Goal: Find specific page/section: Find specific page/section

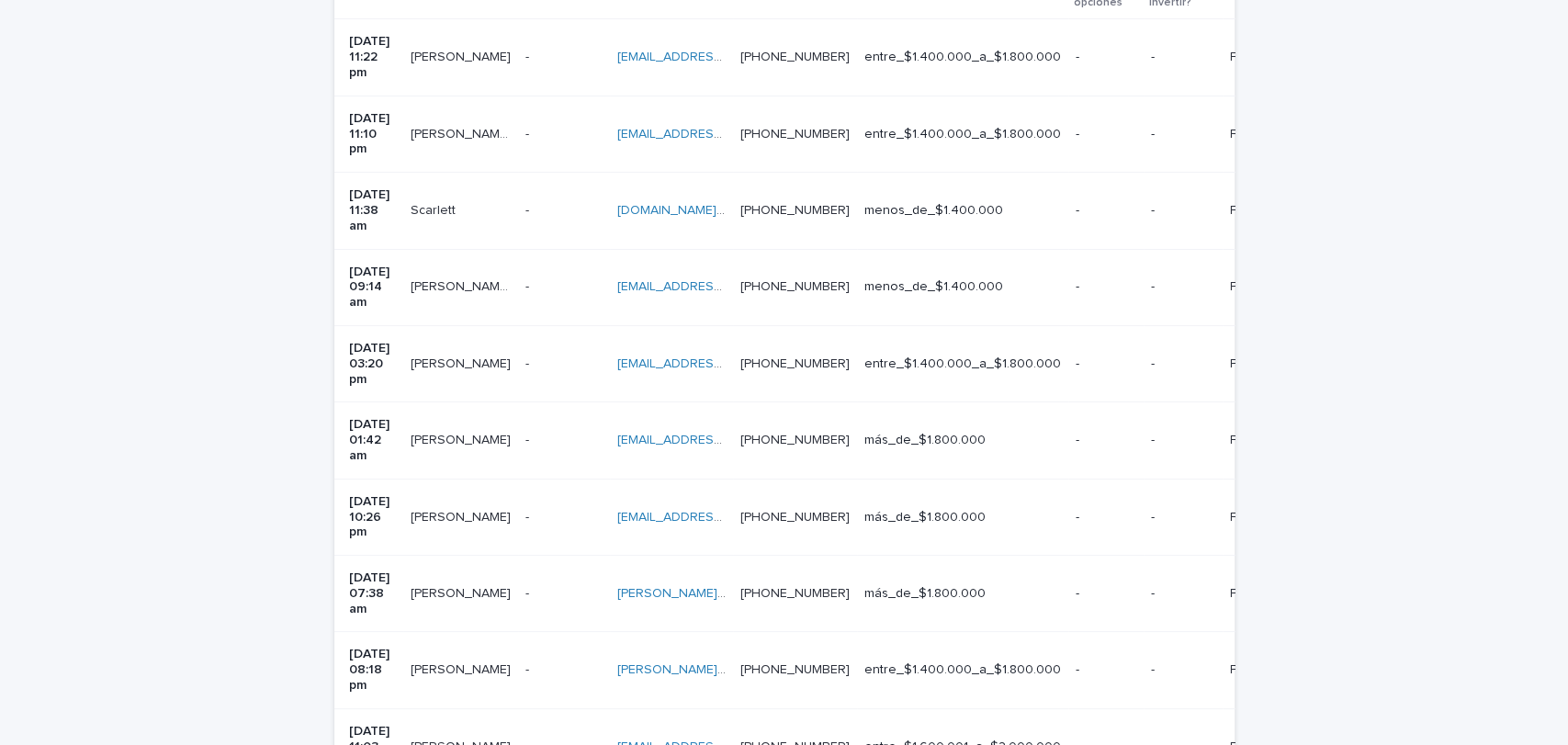
scroll to position [581, 0]
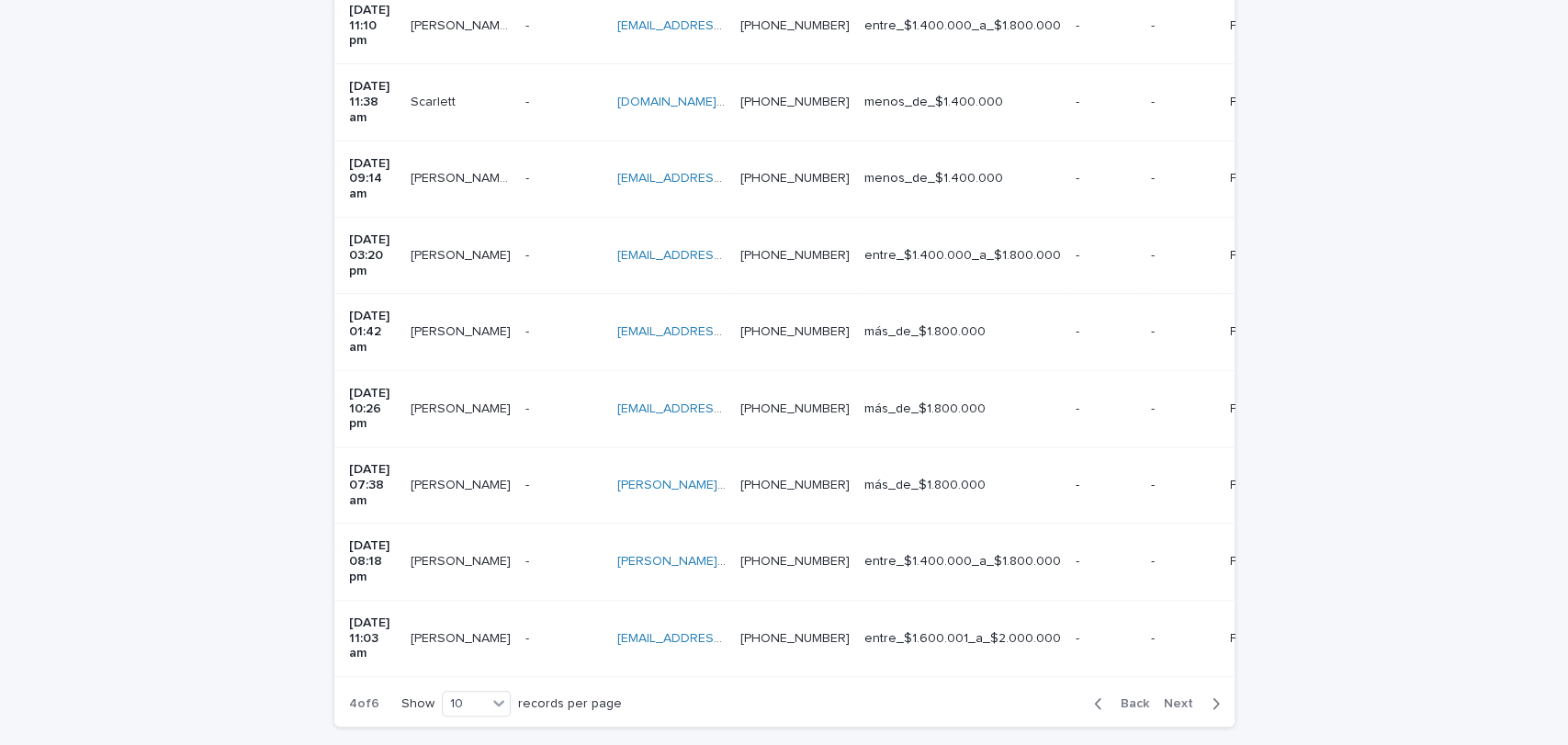
click at [1106, 695] on button "Back" at bounding box center [1118, 704] width 77 height 17
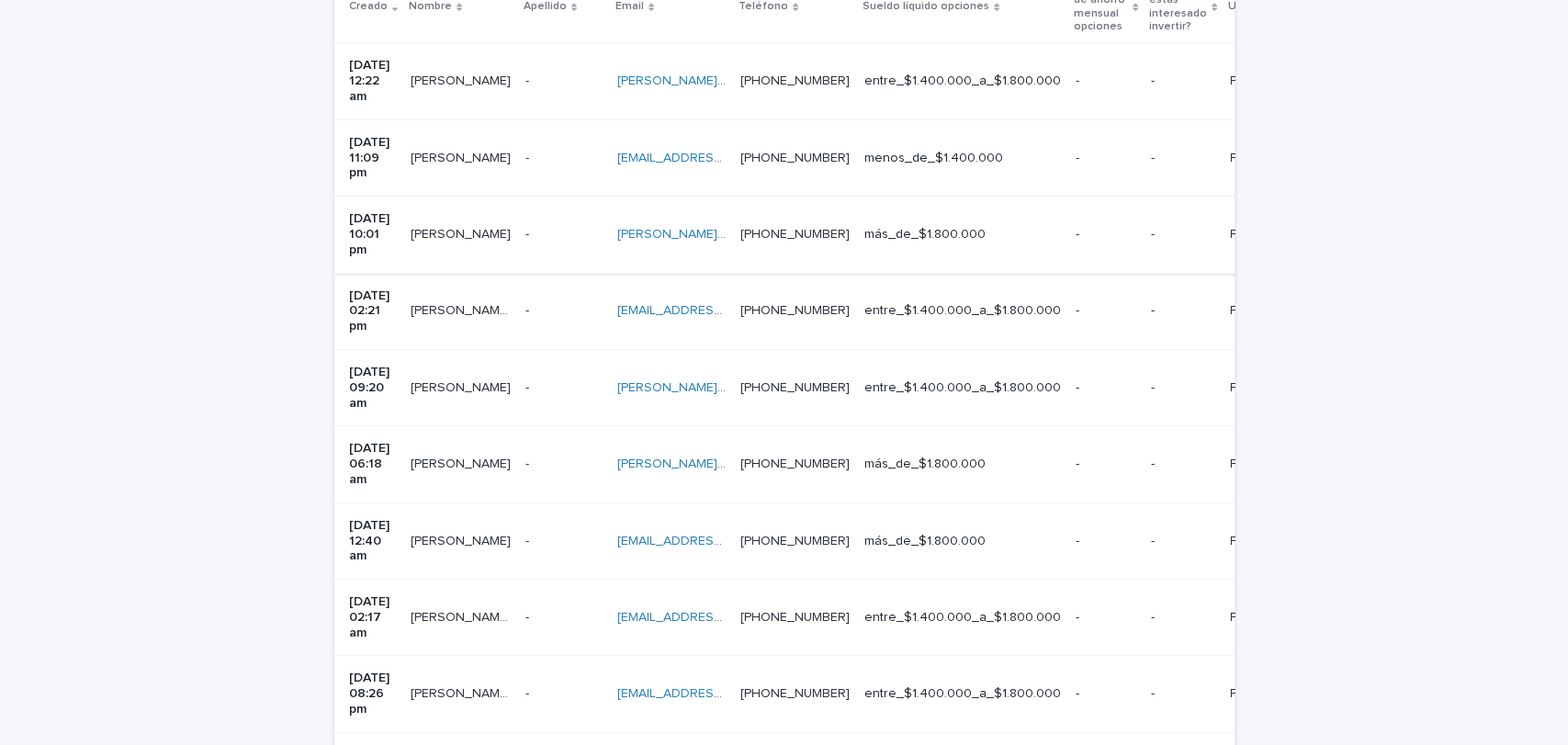
scroll to position [458, 0]
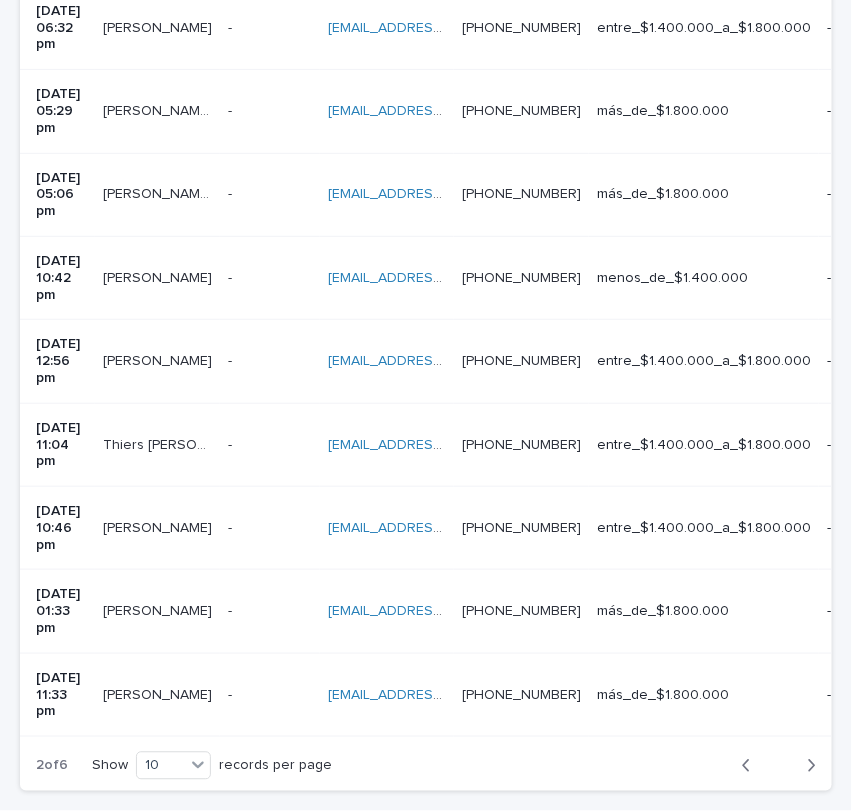
scroll to position [663, 0]
click at [726, 758] on button "Back" at bounding box center [752, 767] width 53 height 18
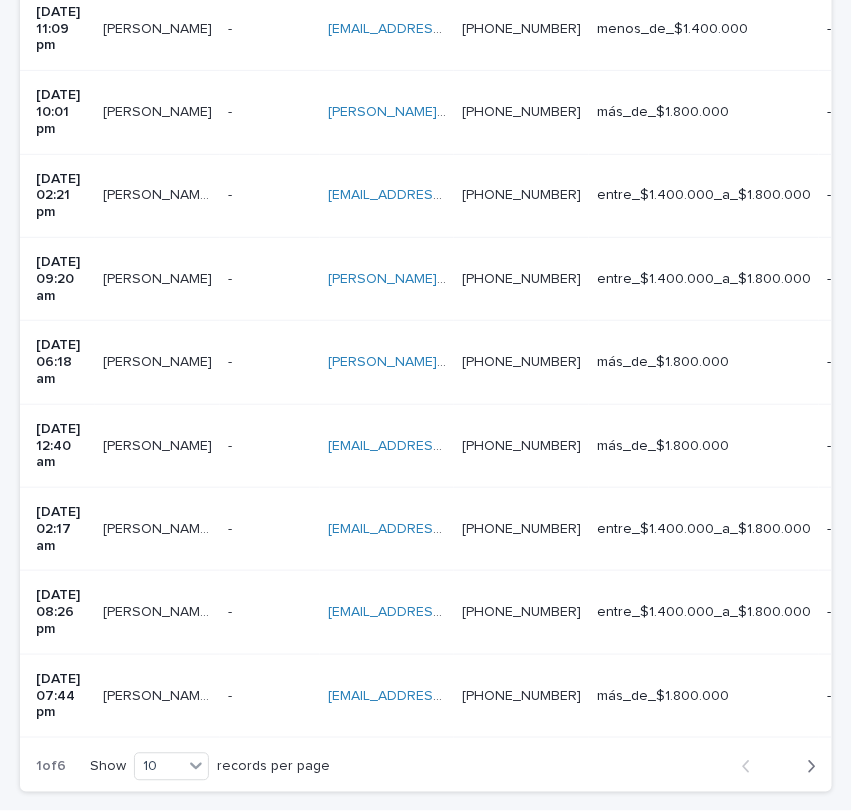
click at [446, 688] on p at bounding box center [387, 696] width 118 height 17
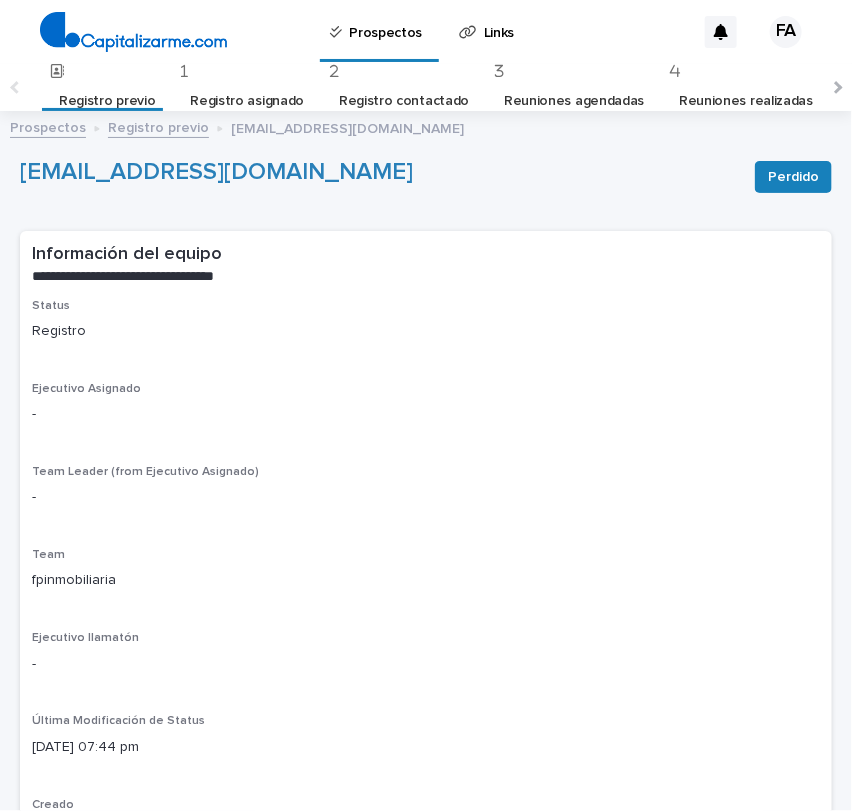
click at [178, 129] on link "Registro previo" at bounding box center [158, 126] width 101 height 23
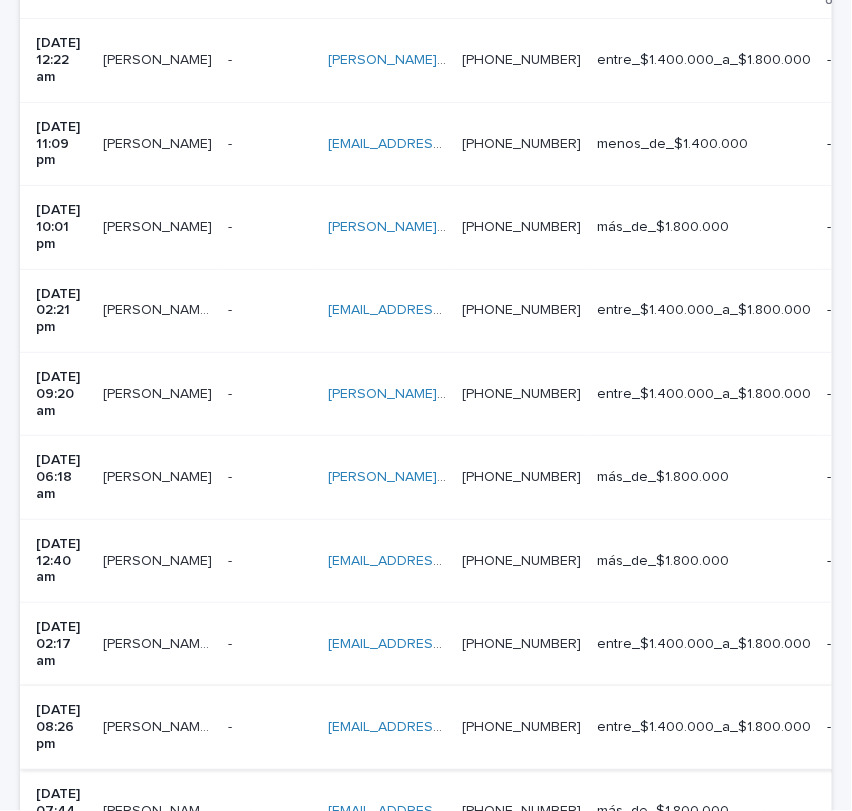
scroll to position [535, 0]
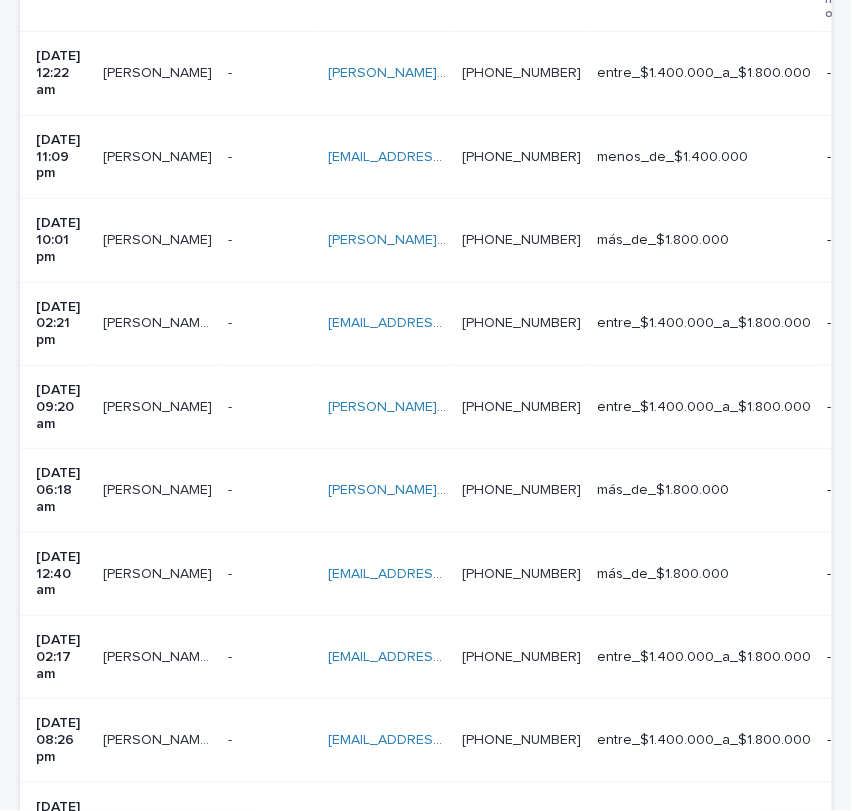
click at [446, 732] on p at bounding box center [387, 740] width 118 height 17
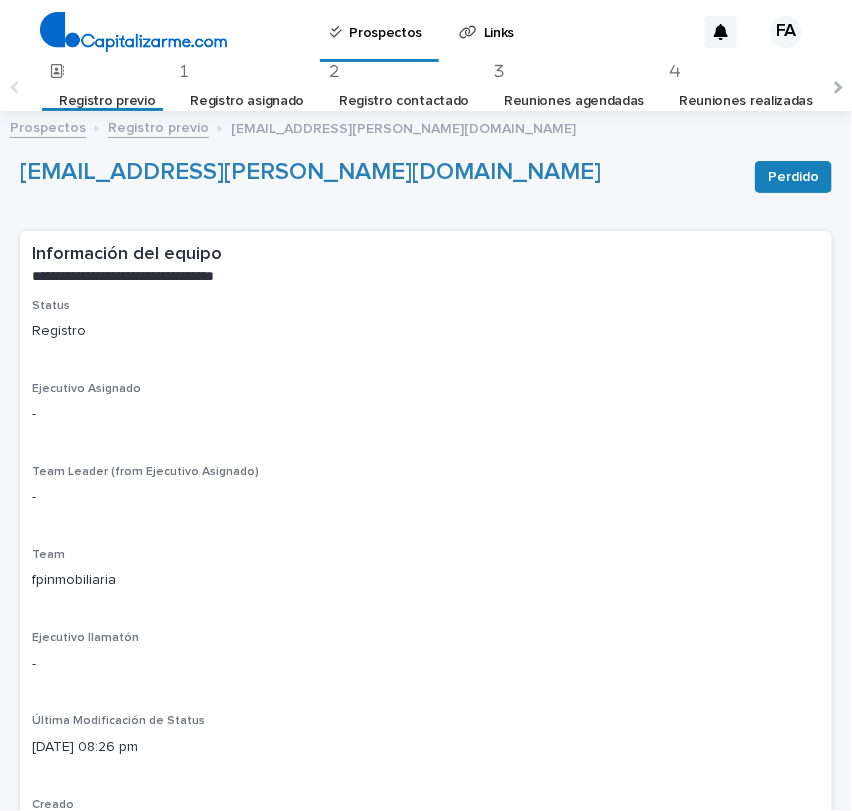
click at [182, 123] on link "Registro previo" at bounding box center [158, 126] width 101 height 23
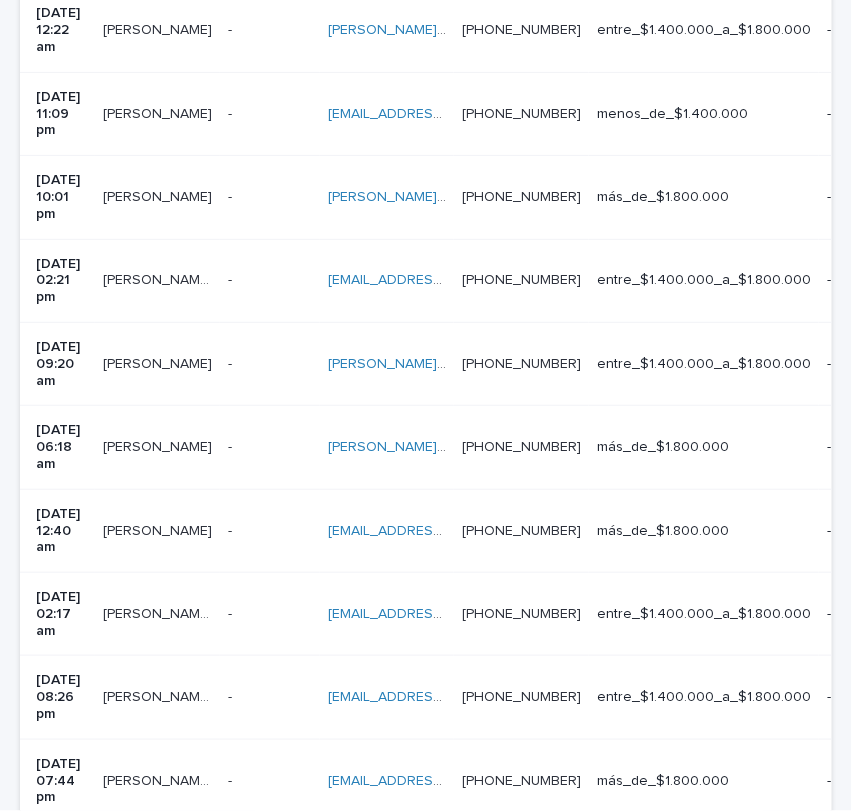
scroll to position [579, 0]
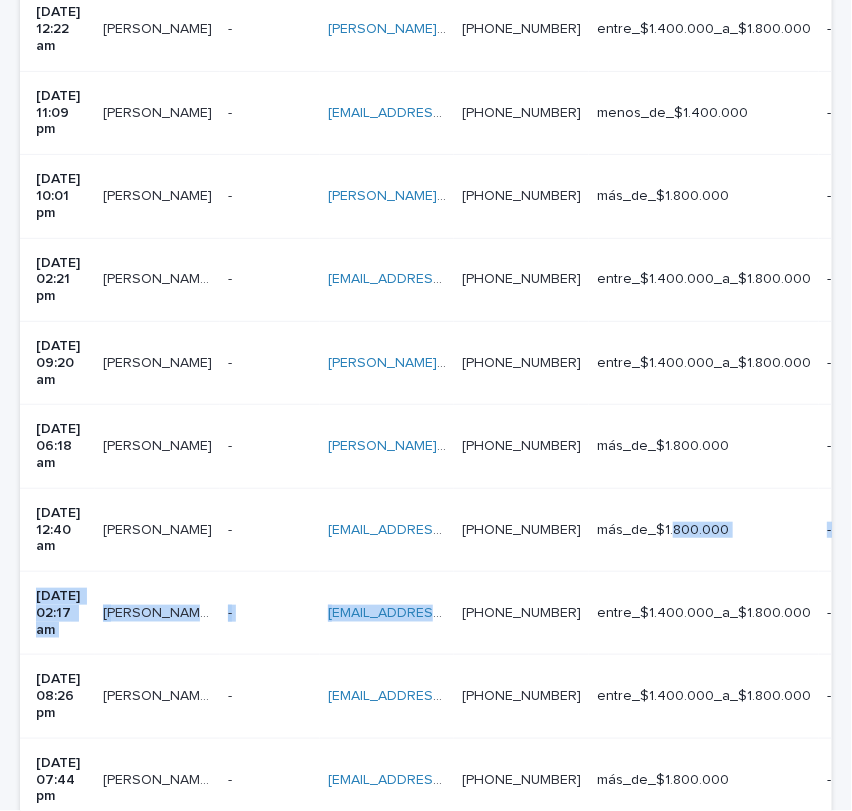
drag, startPoint x: 531, startPoint y: 484, endPoint x: 820, endPoint y: 369, distance: 311.0
click at [820, 369] on div "Loading... Saving… Loading... Saving… Registro previo Team Leader Asignado LLam…" at bounding box center [426, 318] width 832 height 1248
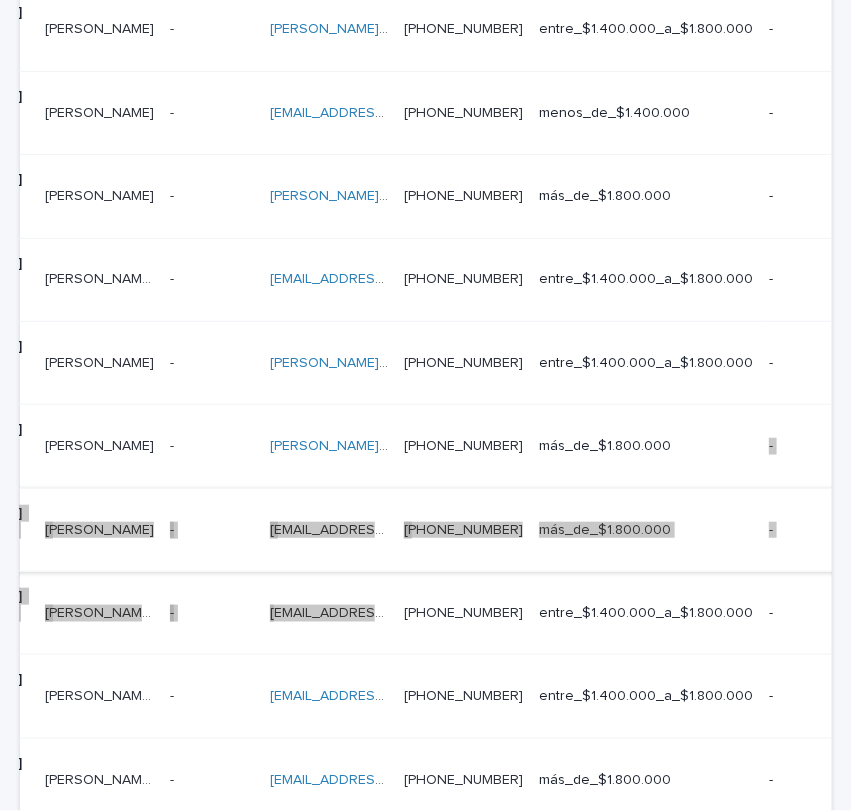
scroll to position [0, 0]
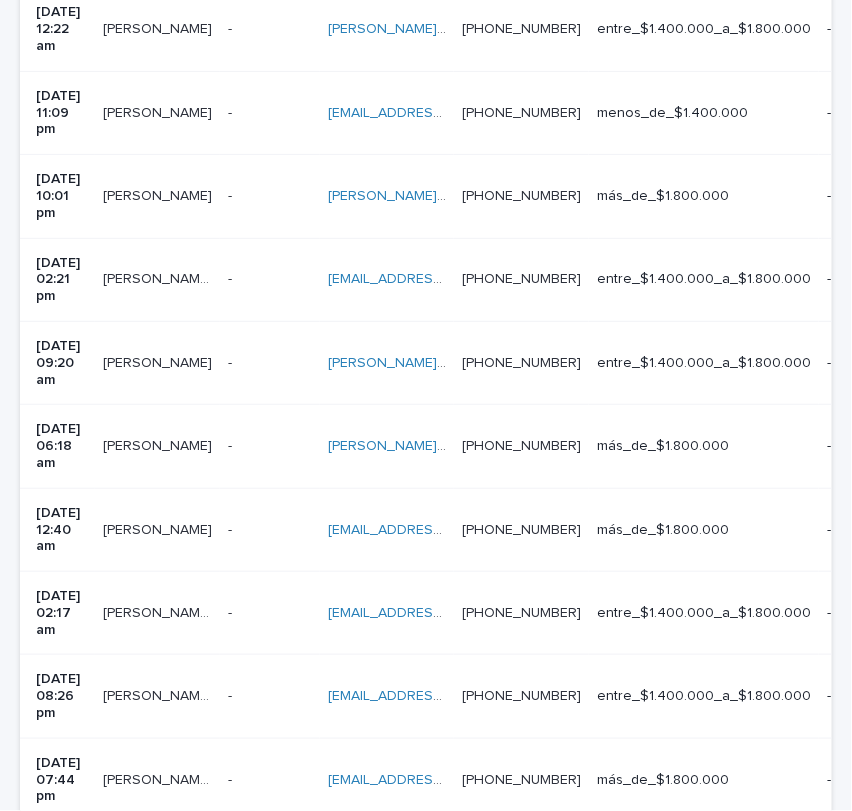
click at [570, 755] on div "Loading... Saving… Loading... Saving… Registro previo Team Leader Asignado LLam…" at bounding box center [426, 318] width 832 height 1248
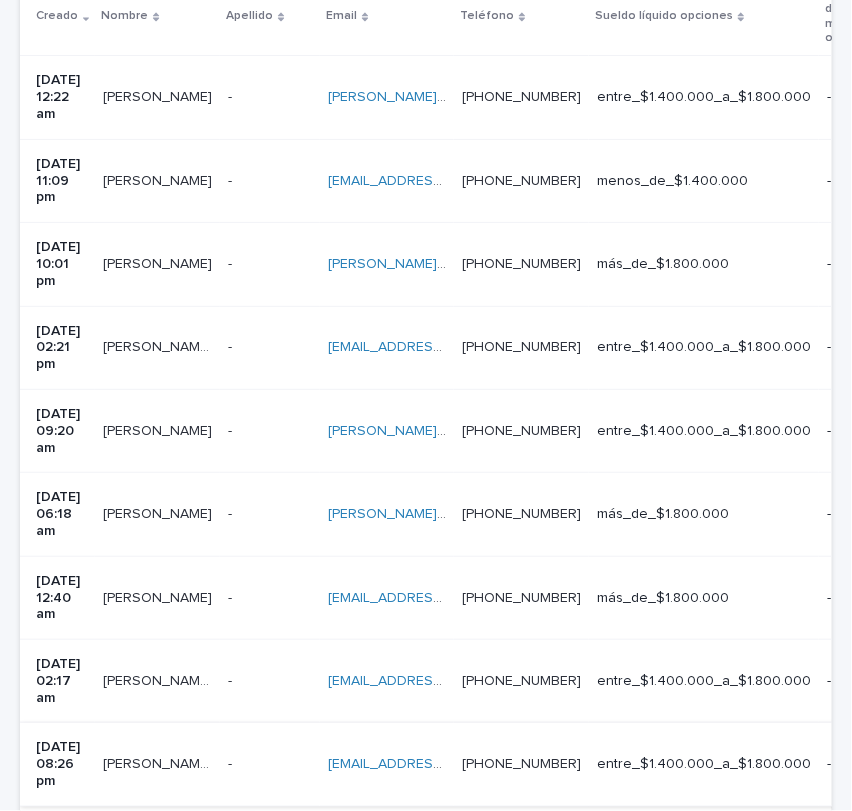
scroll to position [502, 0]
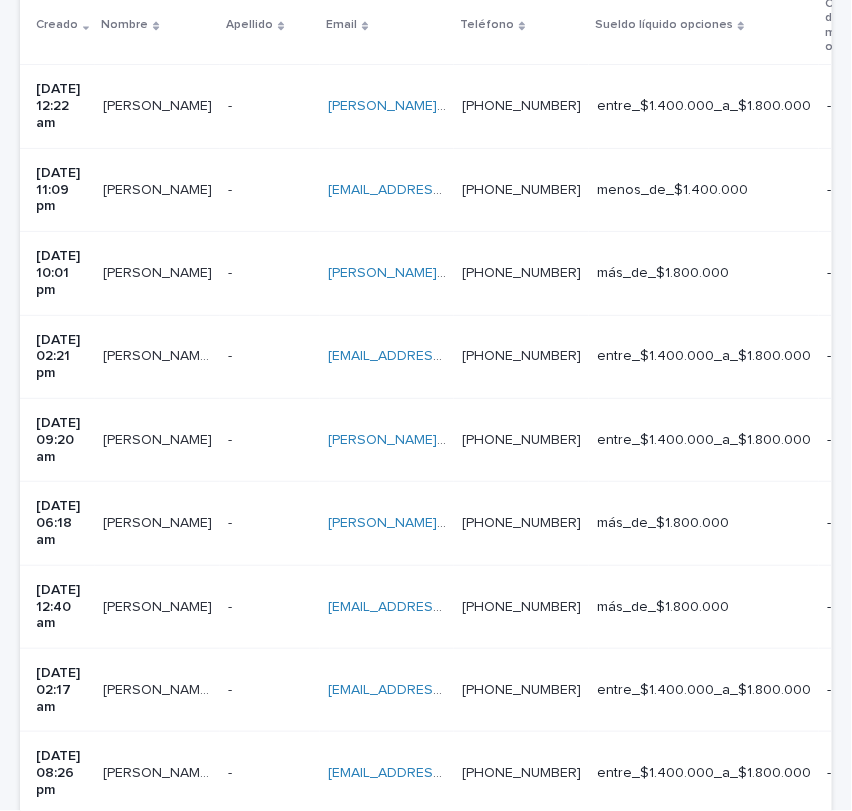
click at [446, 591] on div "[EMAIL_ADDRESS][DOMAIN_NAME] [EMAIL_ADDRESS][DOMAIN_NAME]" at bounding box center [387, 607] width 118 height 33
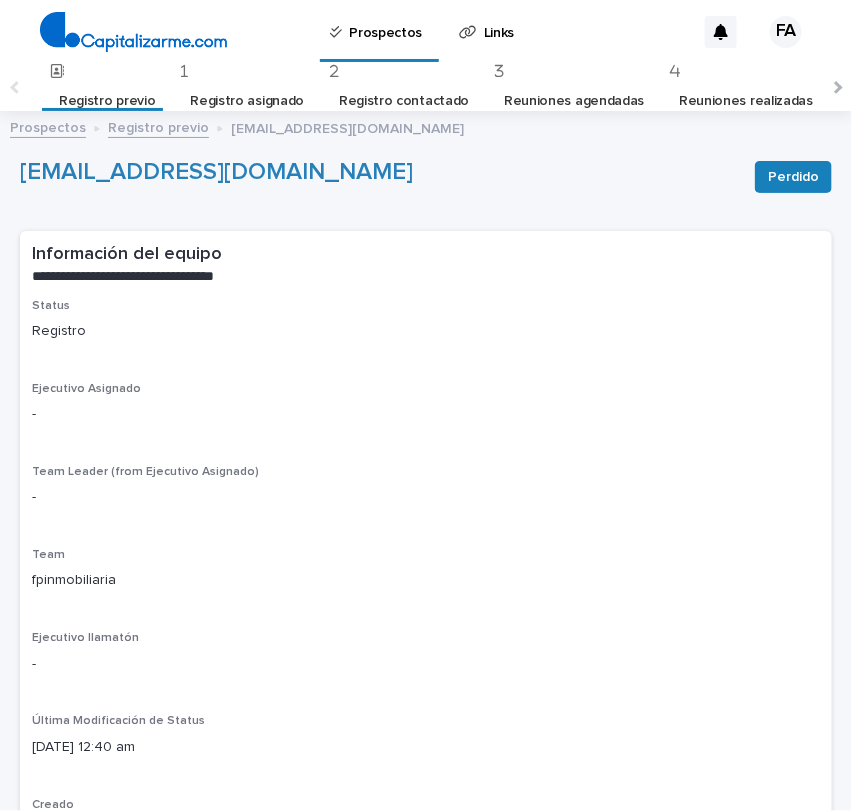
click at [171, 133] on link "Registro previo" at bounding box center [158, 126] width 101 height 23
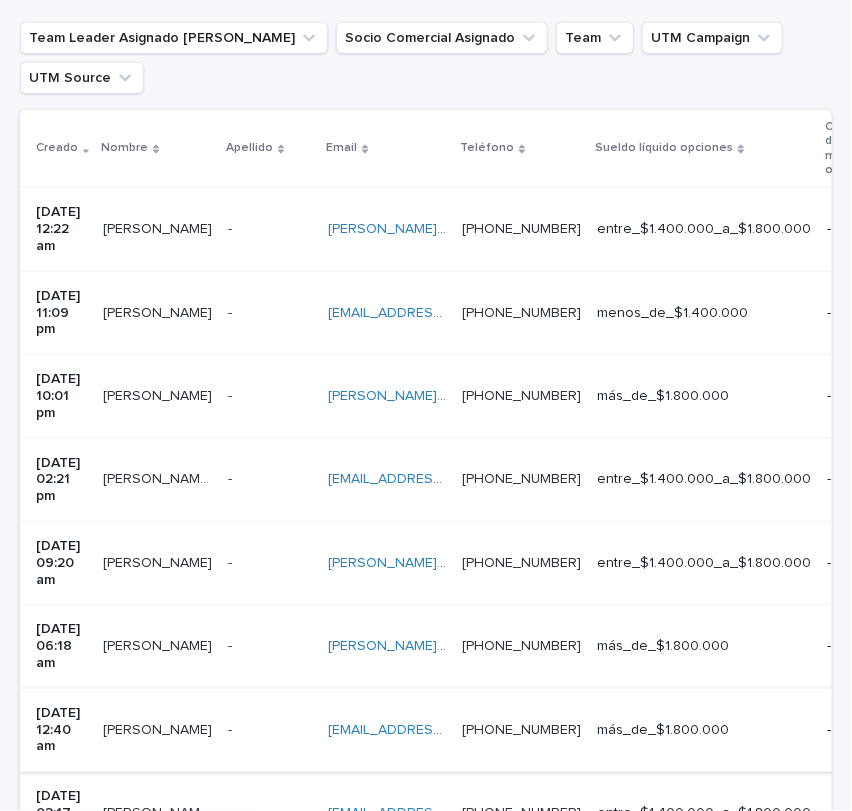
scroll to position [376, 0]
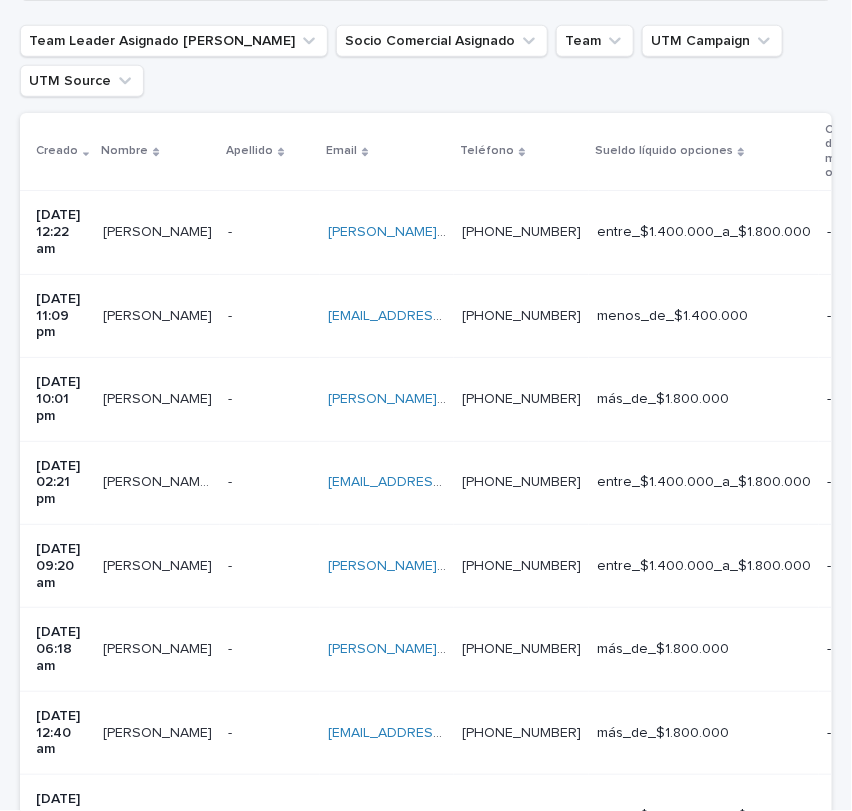
click at [446, 641] on p at bounding box center [387, 649] width 118 height 17
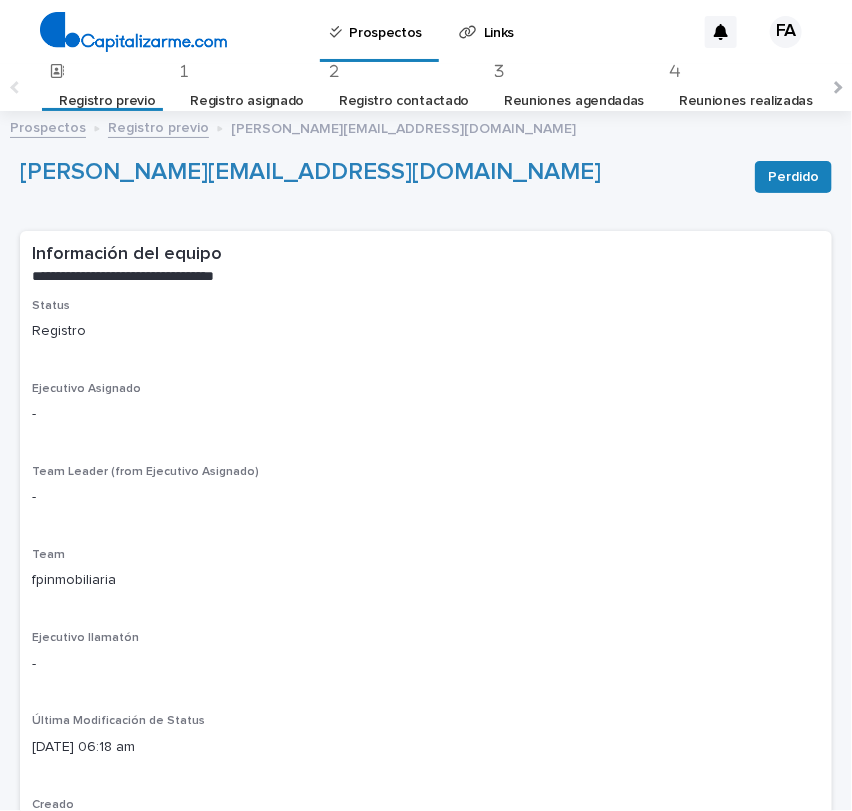
click at [158, 132] on link "Registro previo" at bounding box center [158, 126] width 101 height 23
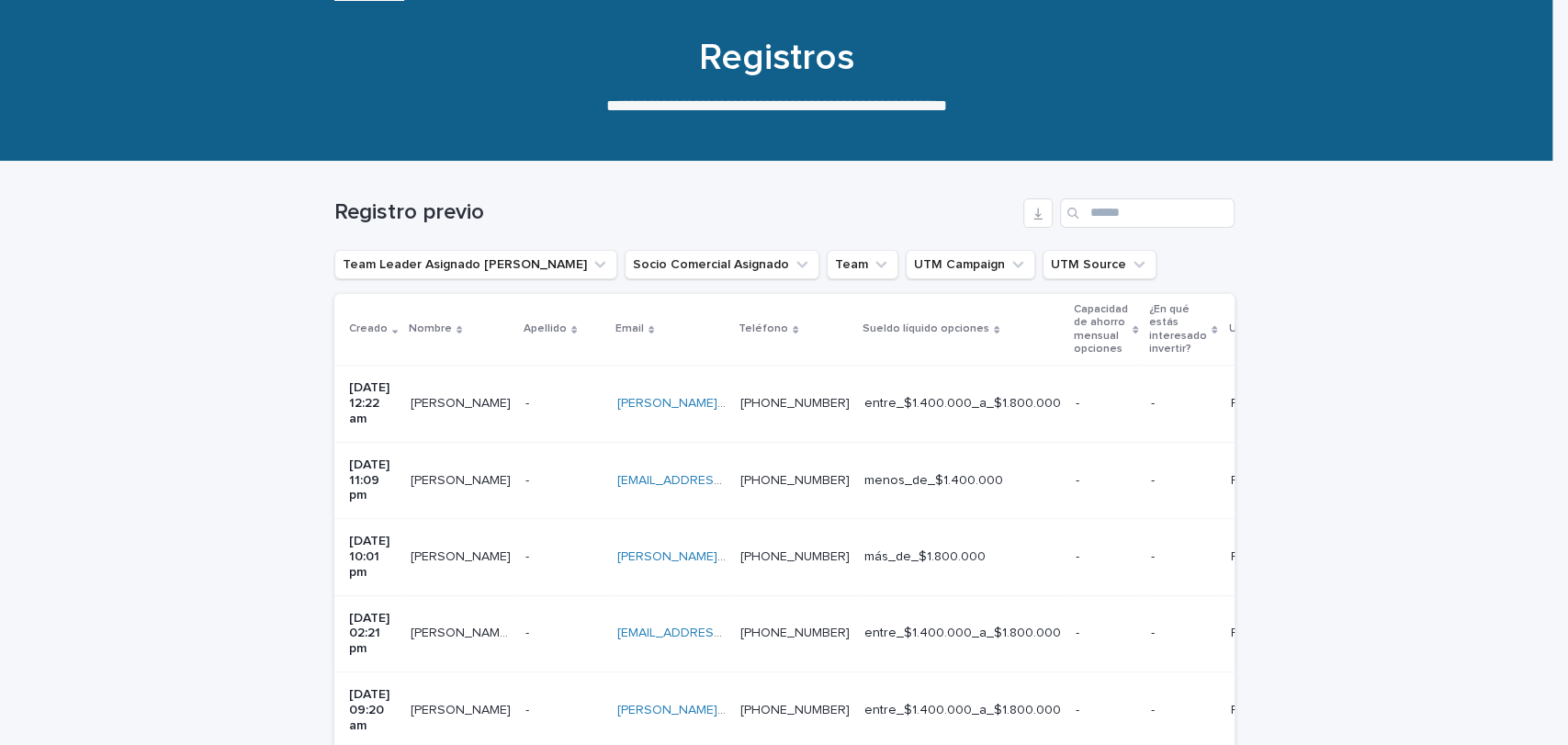
scroll to position [104, 0]
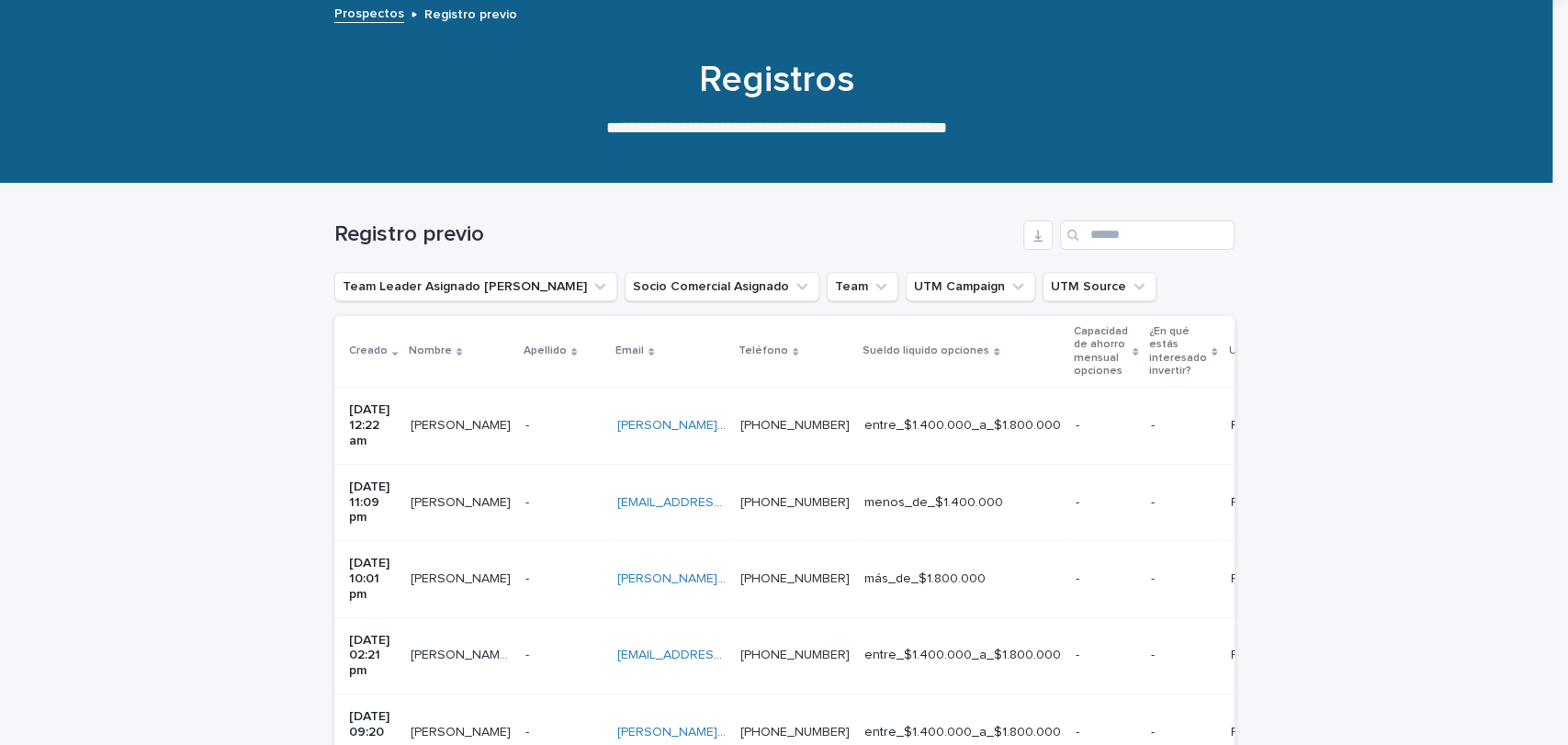
click at [830, 617] on td "[PHONE_NUMBER] [PHONE_NUMBER]" at bounding box center [795, 655] width 124 height 76
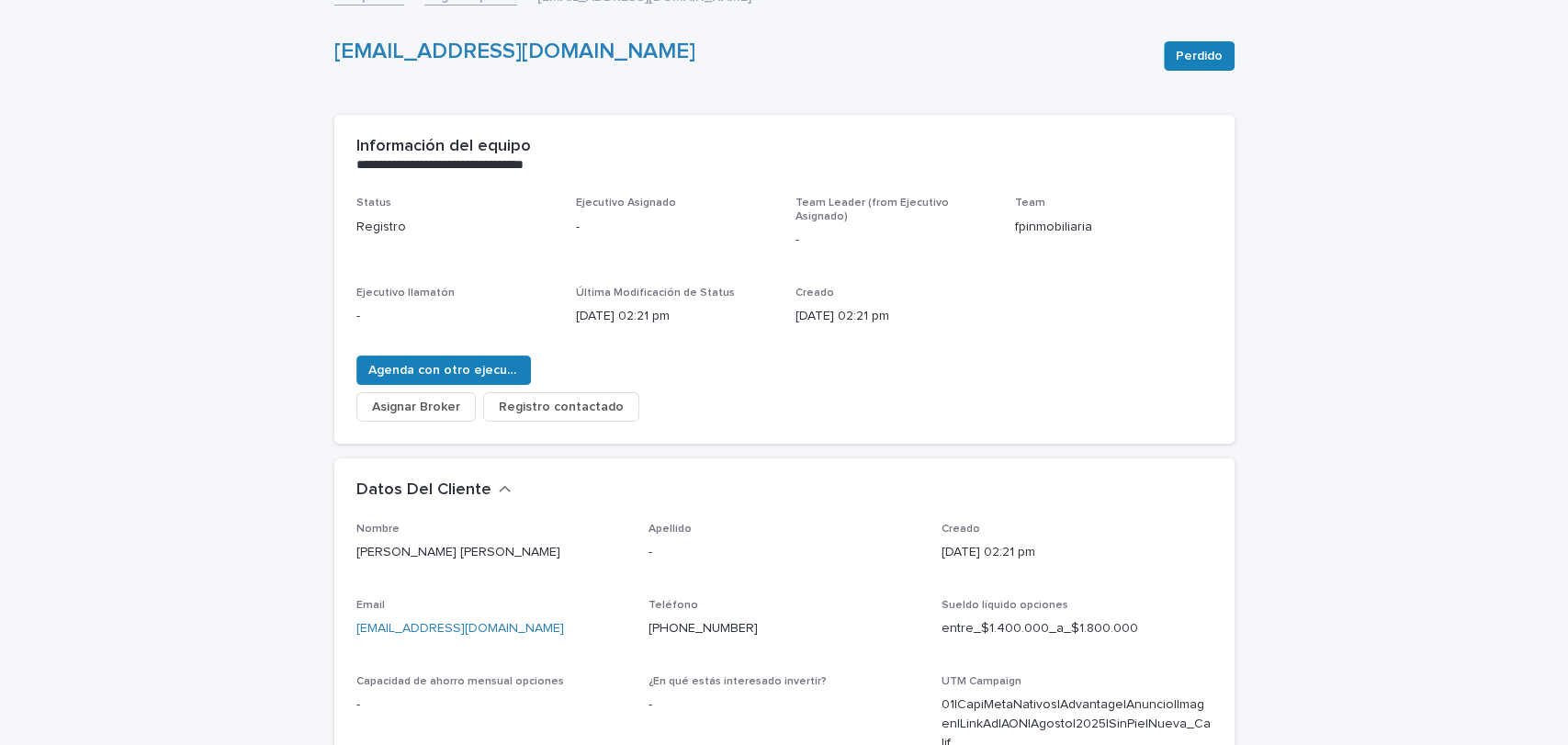
scroll to position [120, 0]
drag, startPoint x: 413, startPoint y: 540, endPoint x: 520, endPoint y: 535, distance: 107.1
click at [520, 544] on p "[PERSON_NAME] [PERSON_NAME]" at bounding box center [491, 553] width 271 height 19
copy p "[PERSON_NAME]"
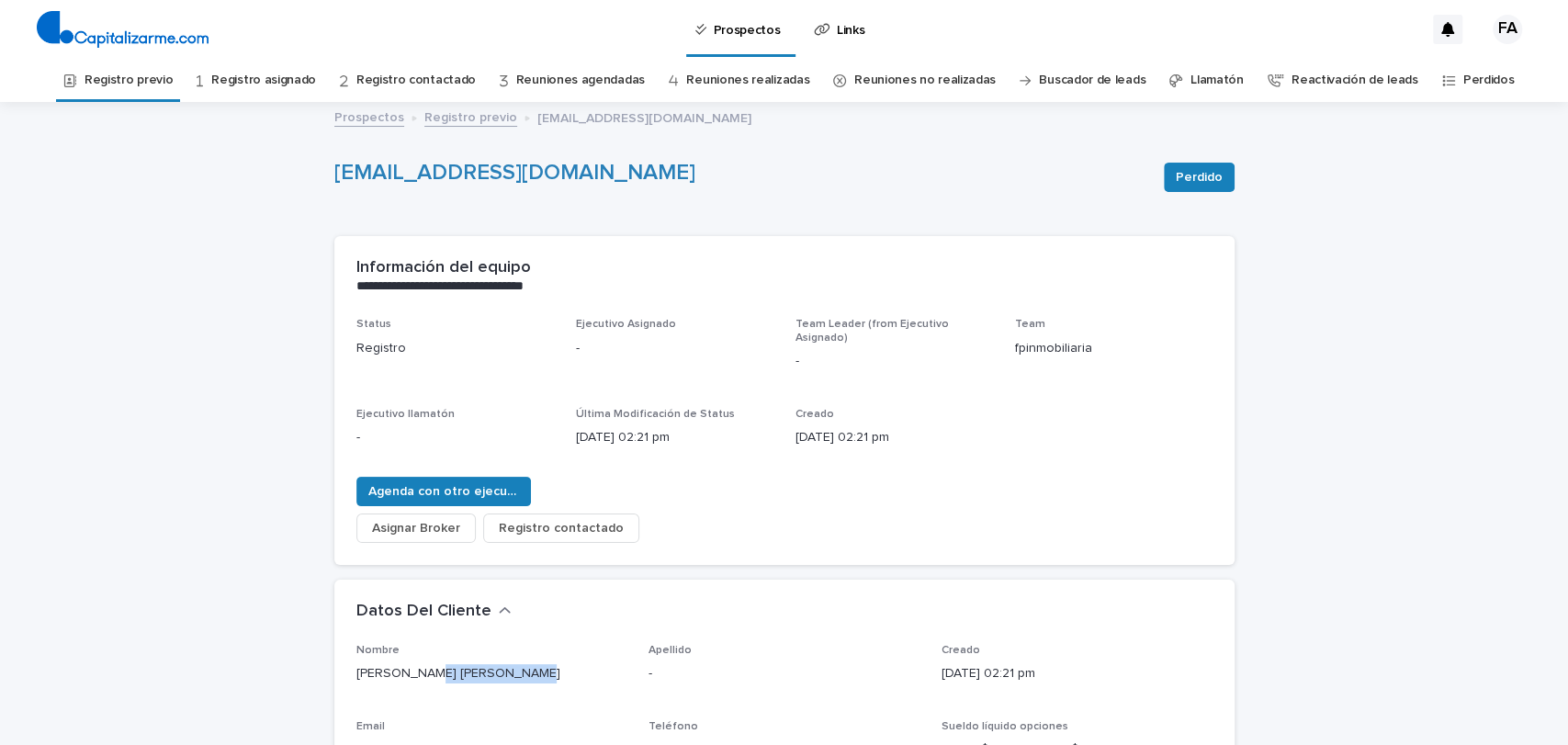
click at [451, 113] on link "Registro previo" at bounding box center [470, 116] width 93 height 21
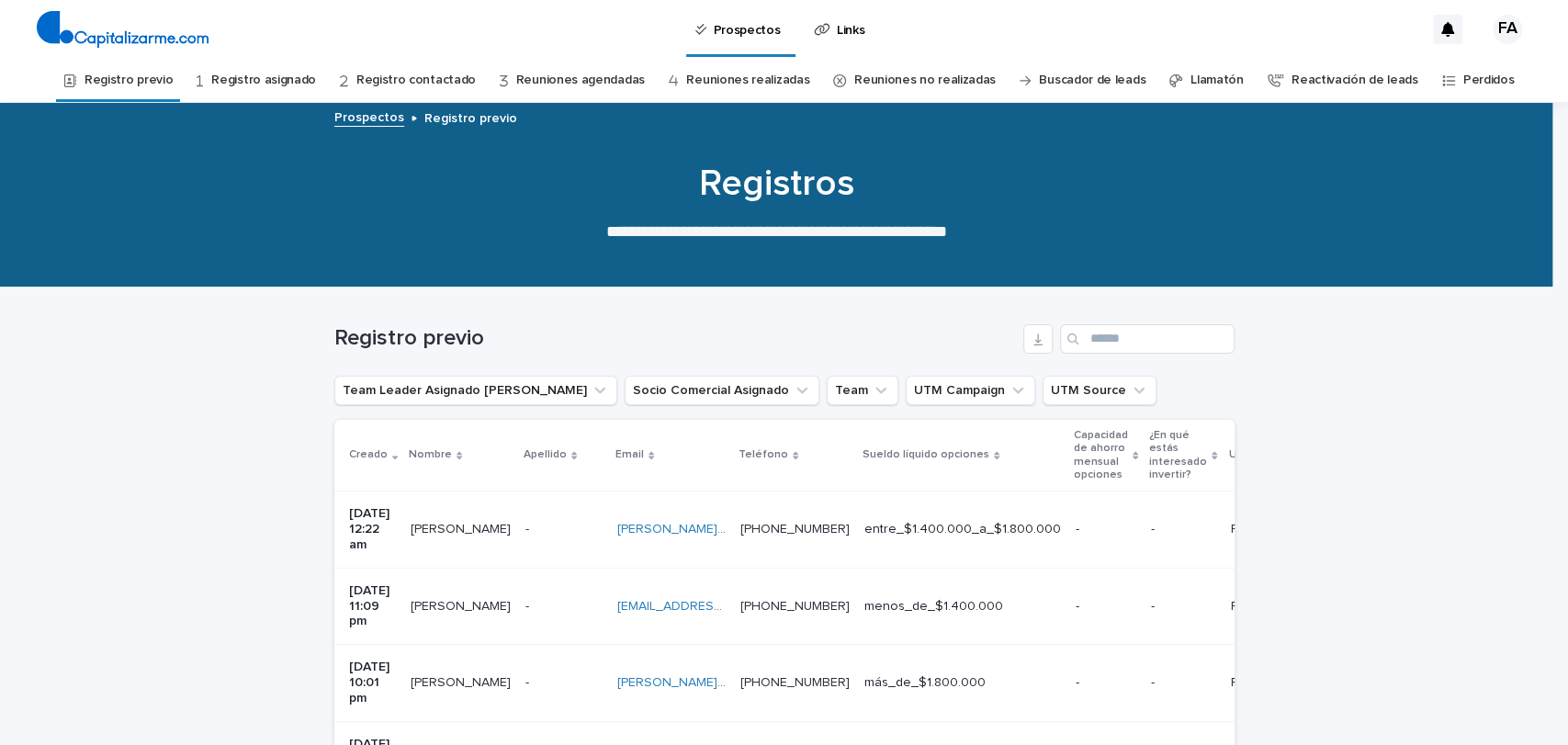
scroll to position [59, 0]
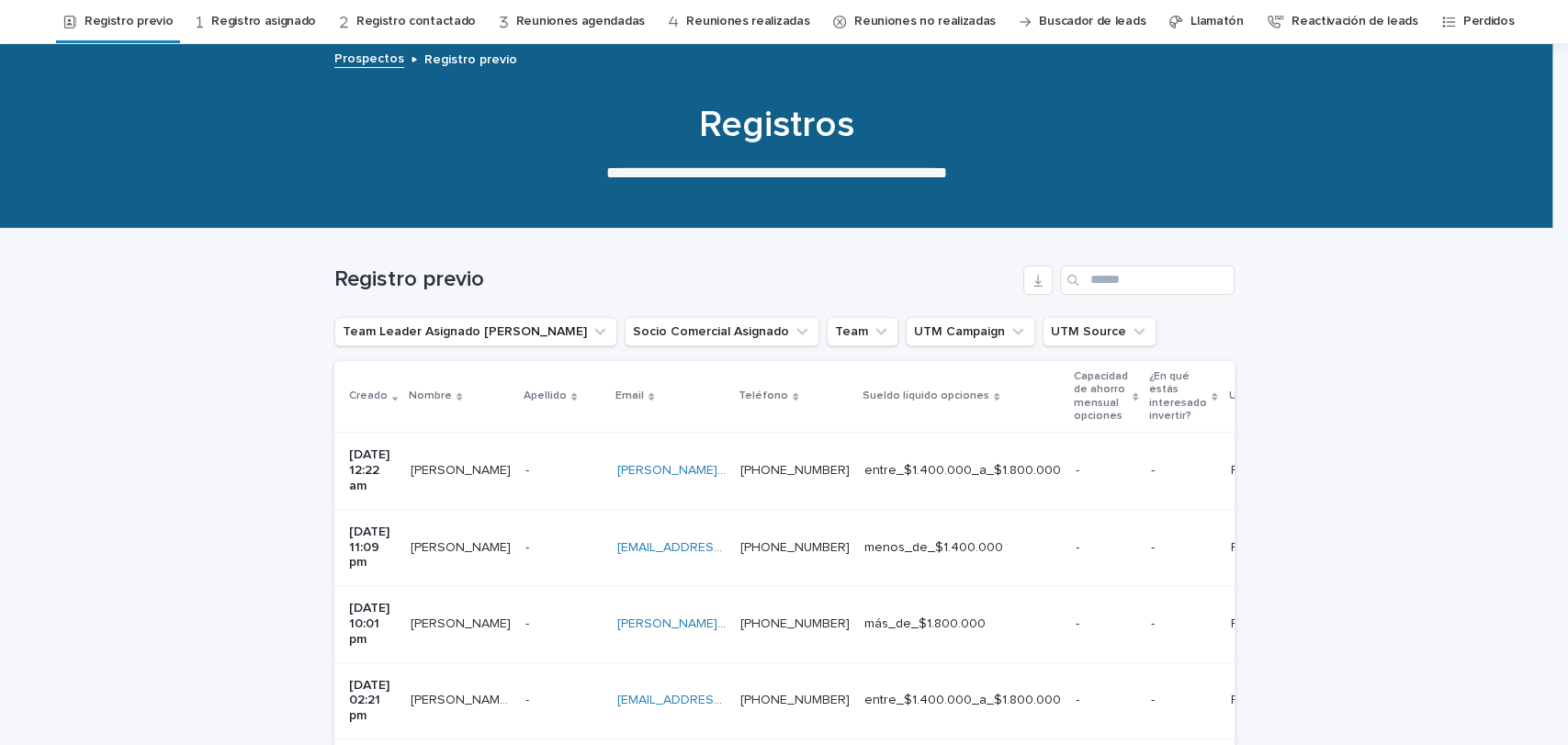
click at [573, 605] on td "- -" at bounding box center [564, 624] width 92 height 76
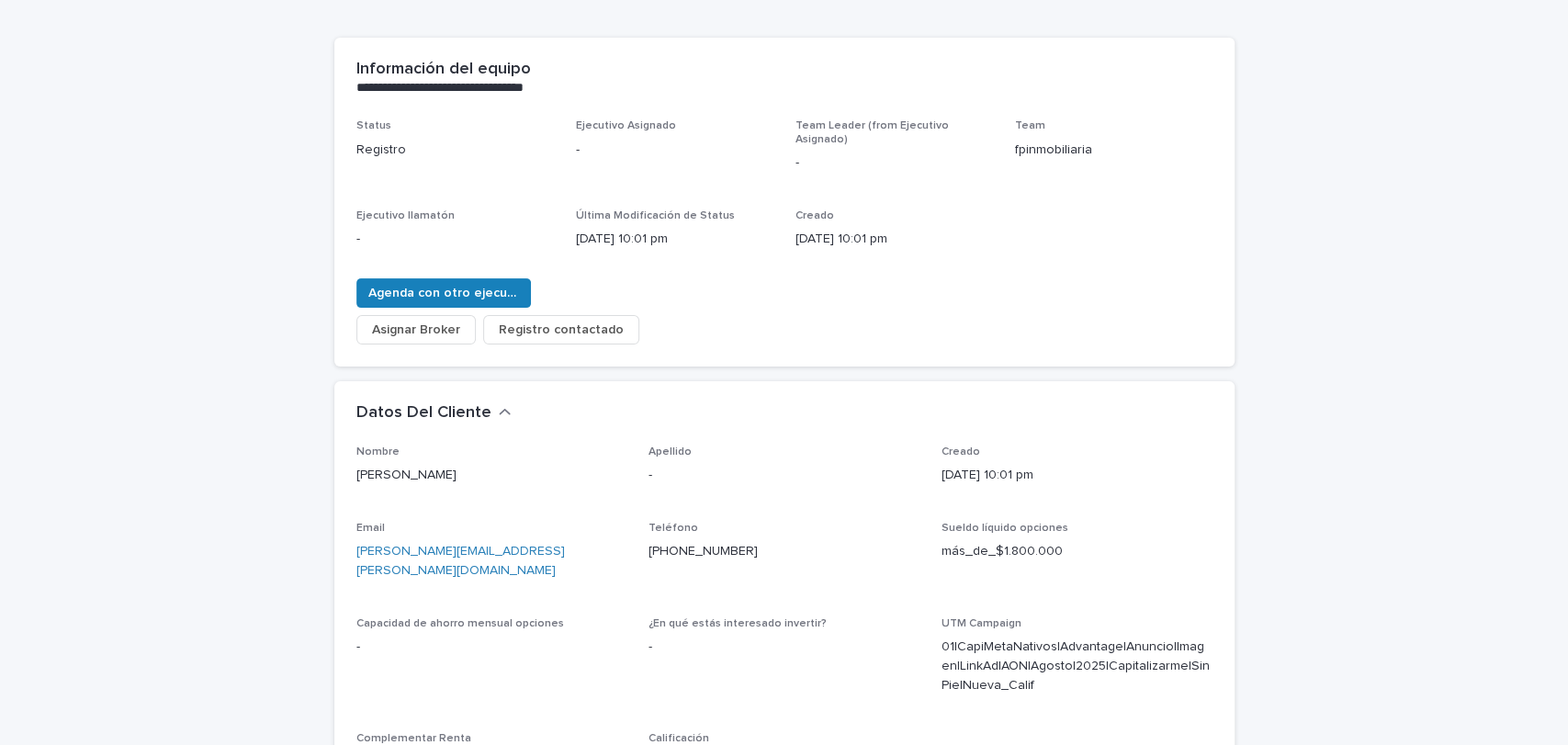
scroll to position [219, 0]
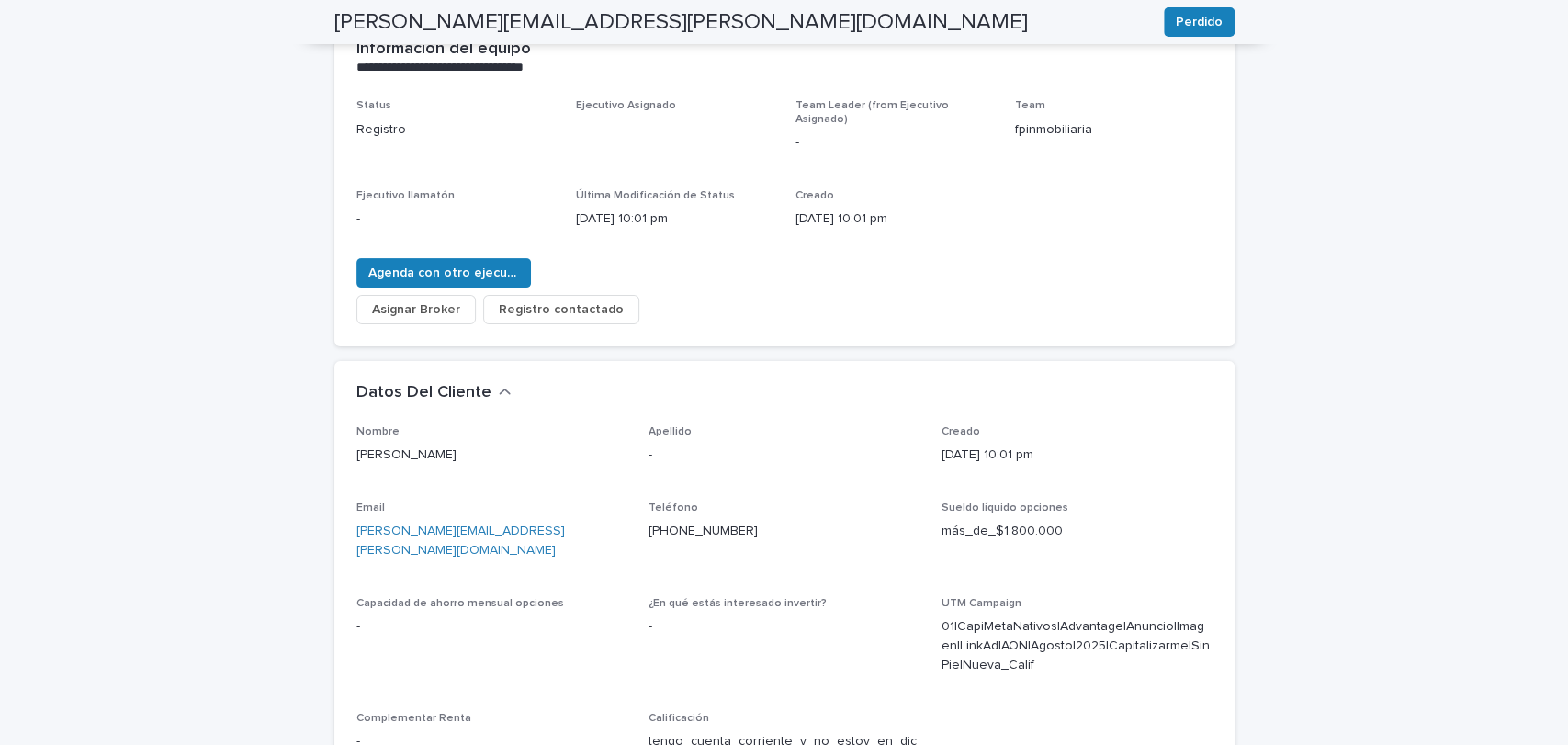
click at [112, 389] on div "**********" at bounding box center [784, 589] width 1568 height 1408
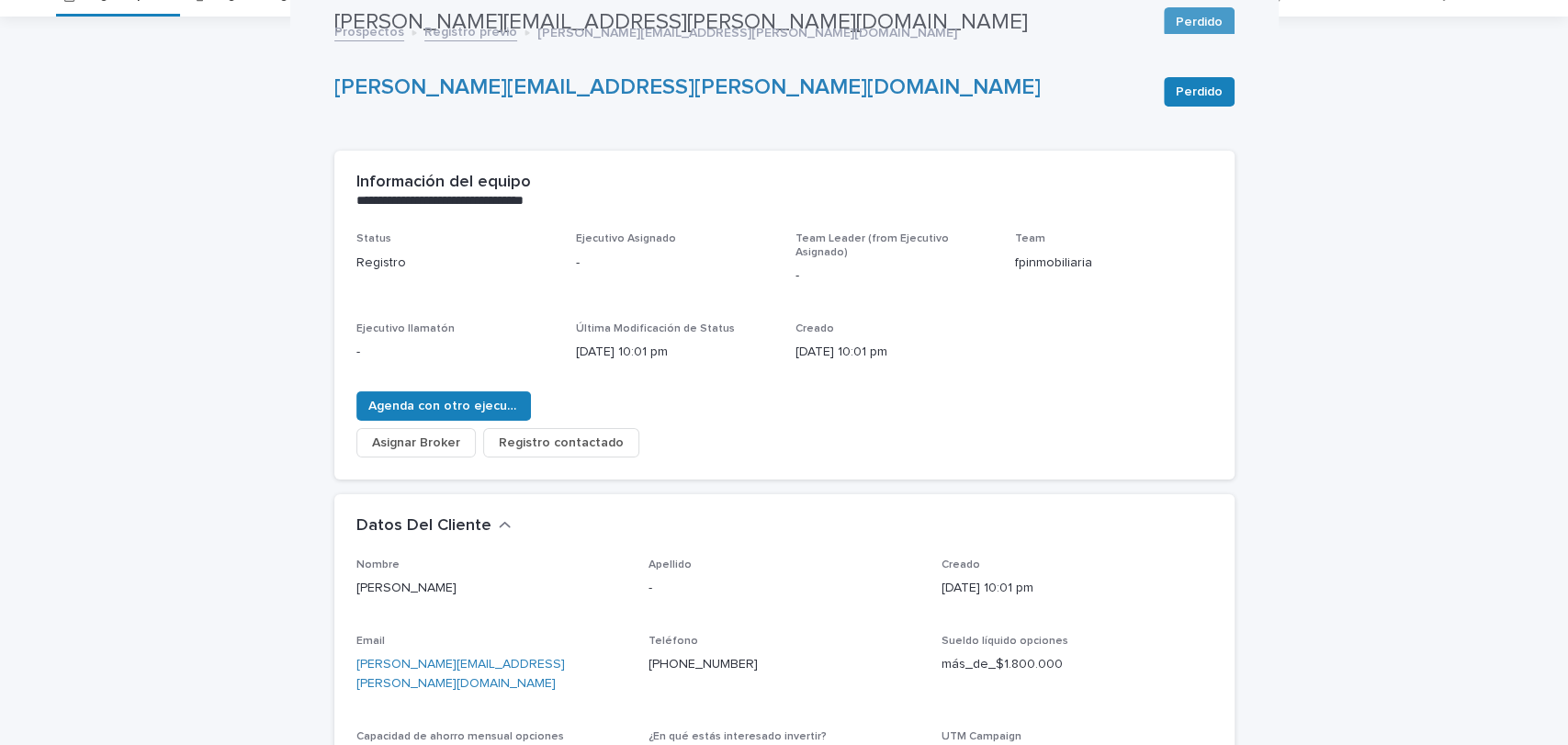
scroll to position [0, 0]
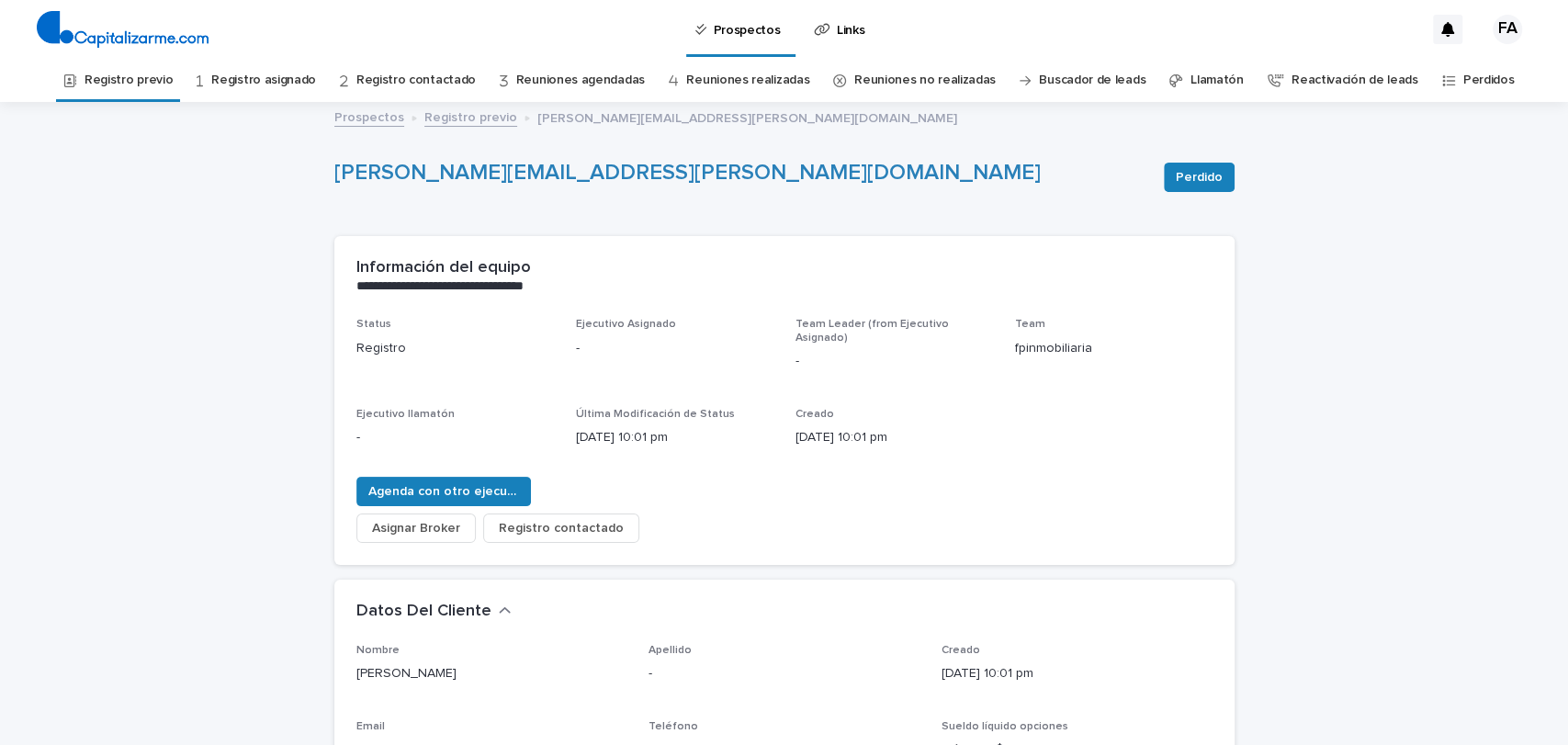
click at [424, 119] on link "Registro previo" at bounding box center [470, 116] width 93 height 21
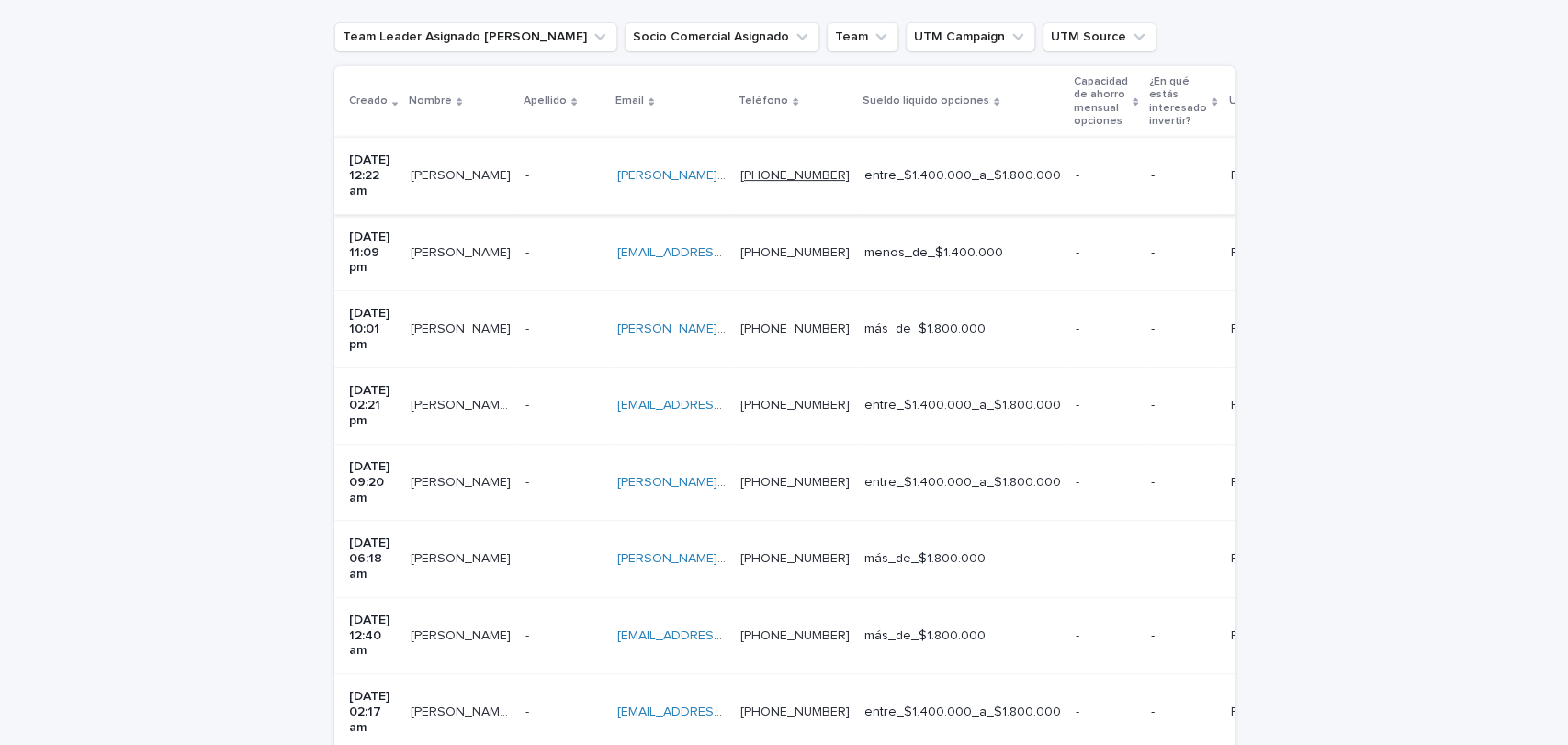
scroll to position [357, 0]
click at [566, 367] on td "- -" at bounding box center [564, 401] width 92 height 76
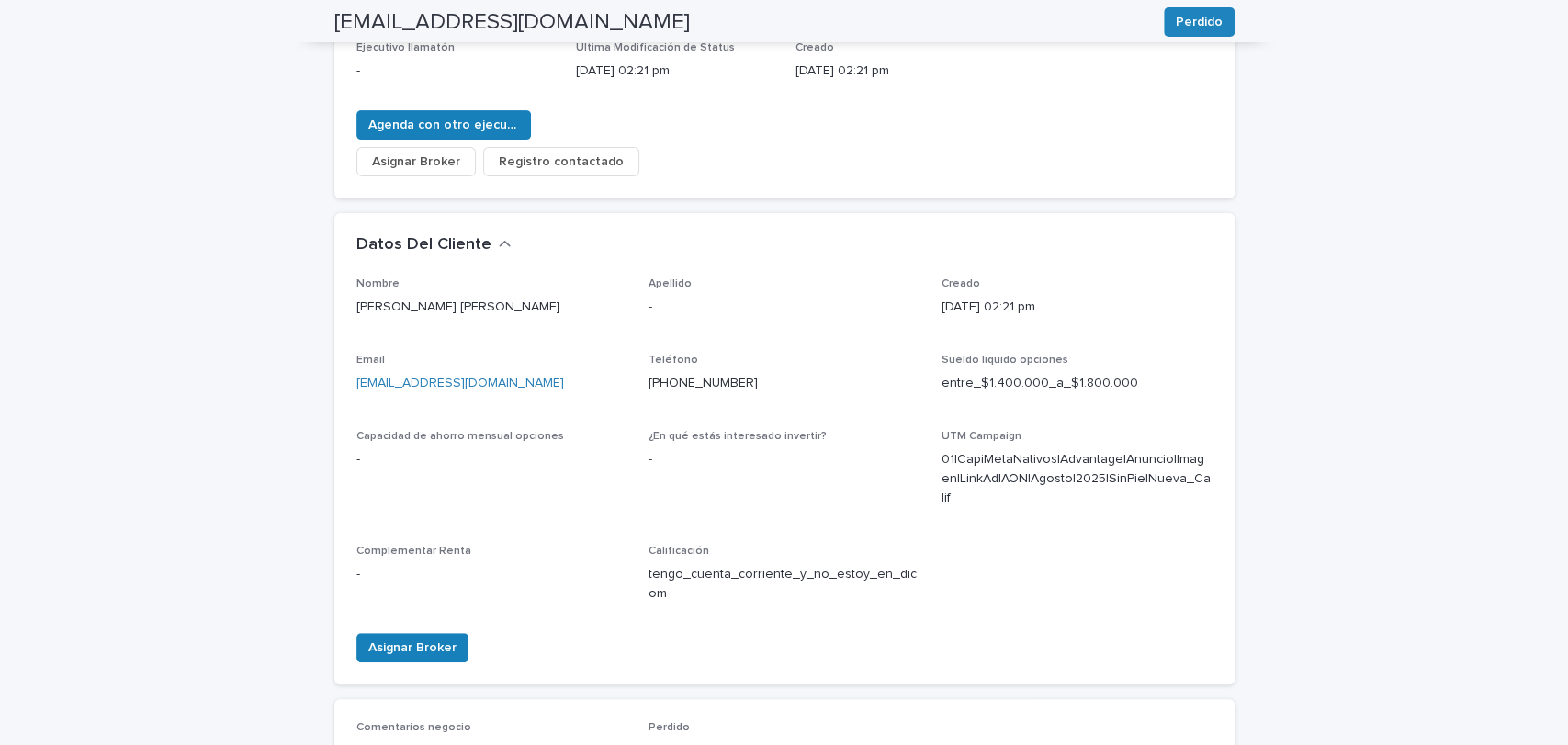
scroll to position [369, 0]
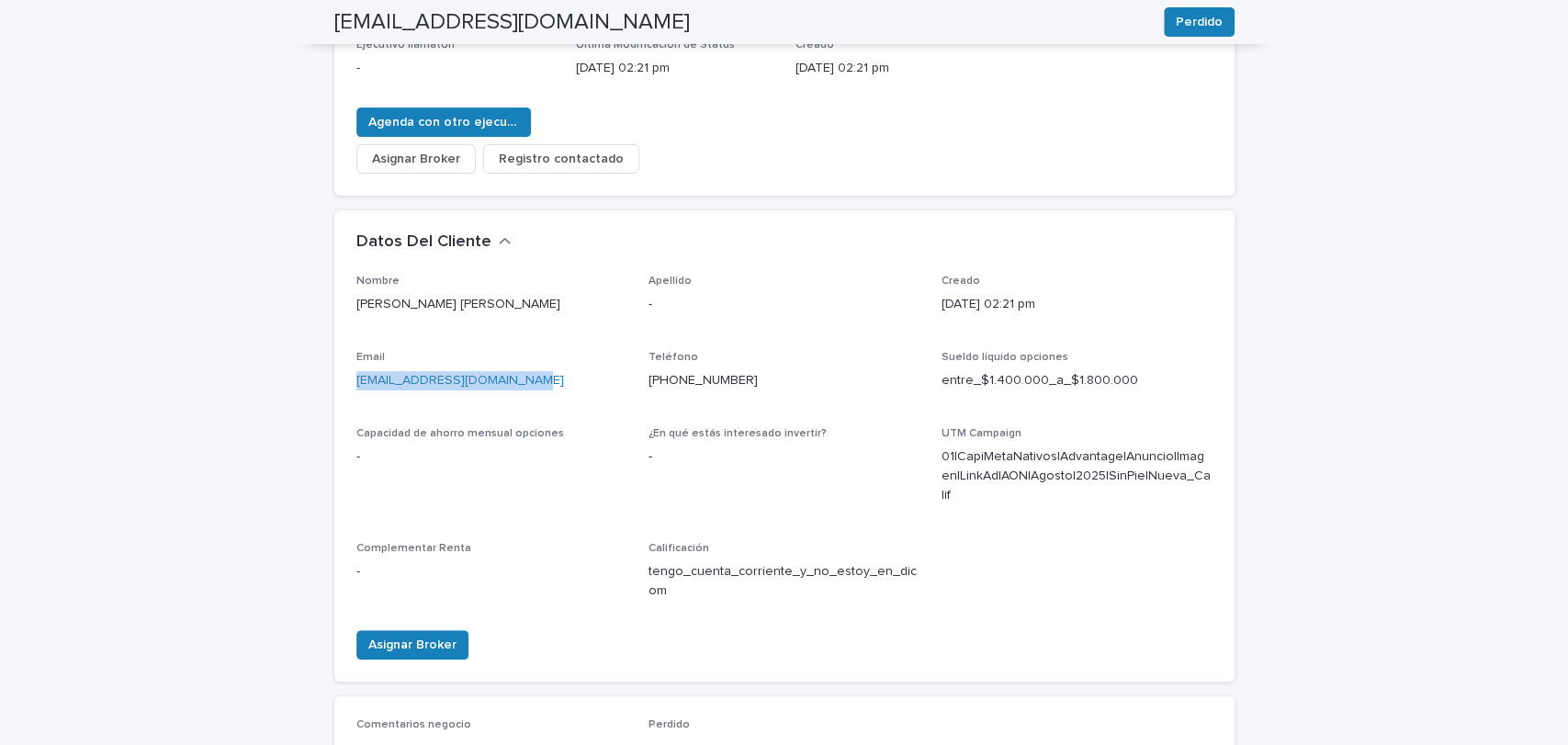
drag, startPoint x: 534, startPoint y: 364, endPoint x: 347, endPoint y: 371, distance: 187.1
click at [356, 371] on p "[EMAIL_ADDRESS][DOMAIN_NAME]" at bounding box center [491, 380] width 271 height 19
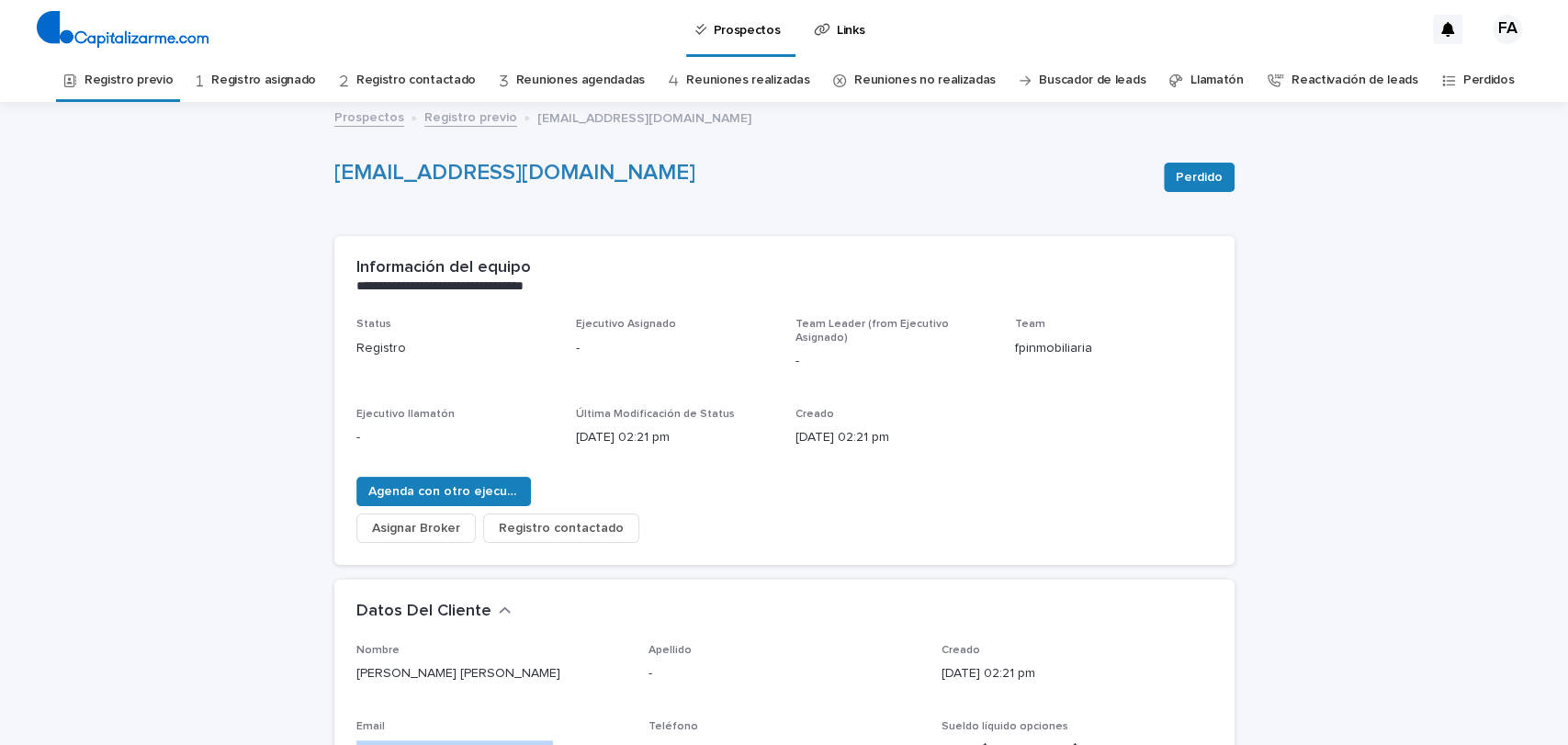
click at [442, 119] on link "Registro previo" at bounding box center [470, 116] width 93 height 21
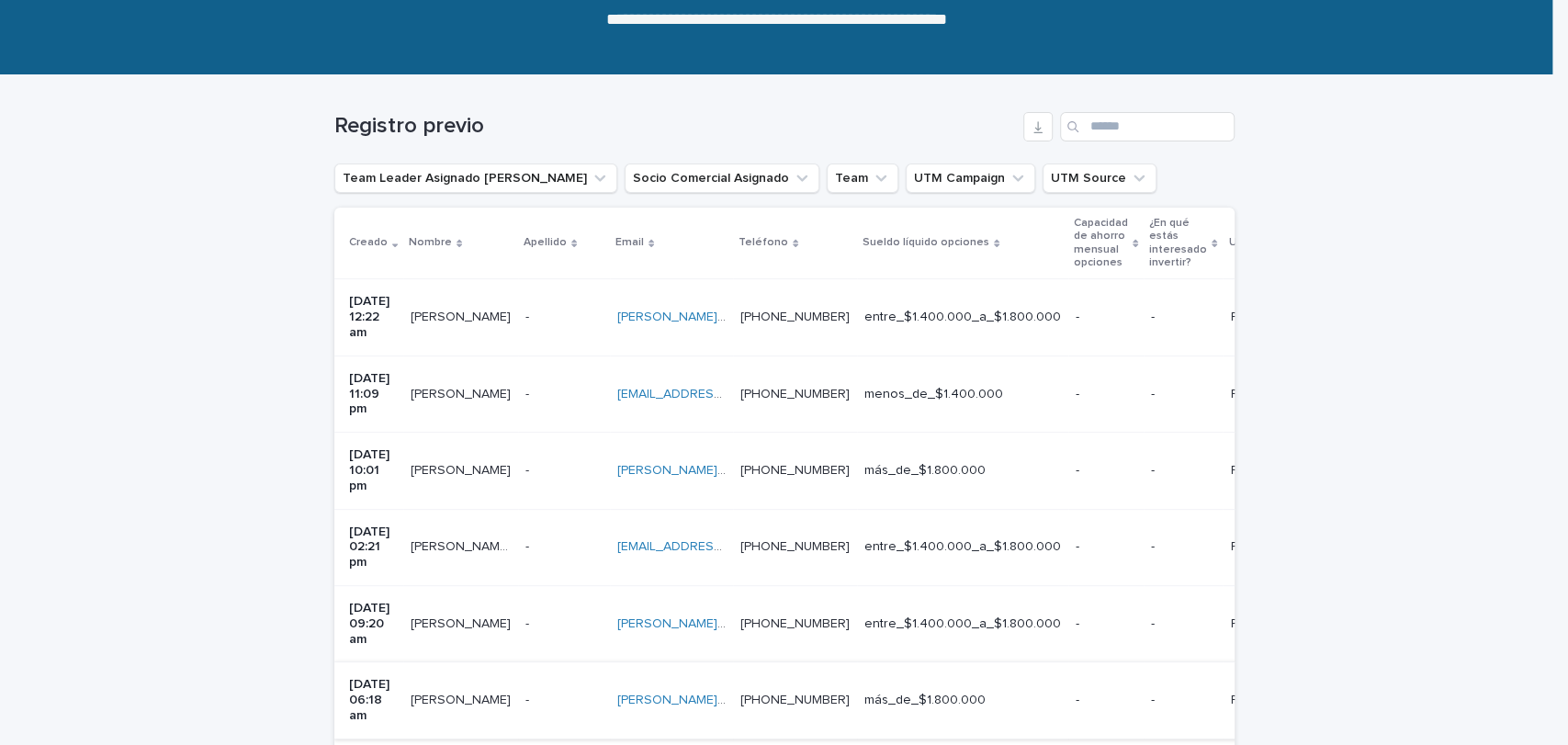
scroll to position [220, 0]
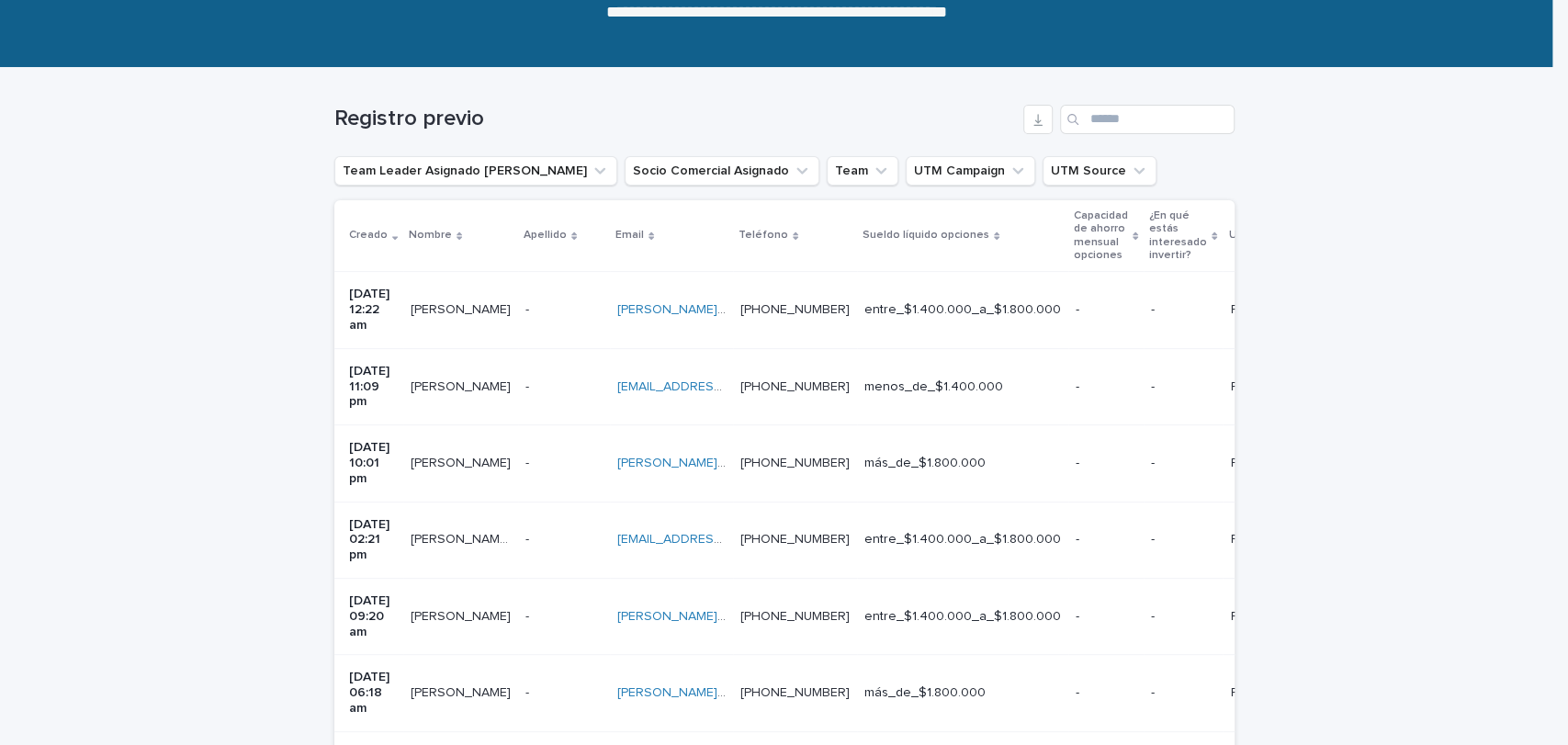
click at [726, 448] on div "[EMAIL_ADDRESS][PERSON_NAME][DOMAIN_NAME] [DOMAIN_NAME][EMAIL_ADDRESS][PERSON_N…" at bounding box center [671, 463] width 108 height 30
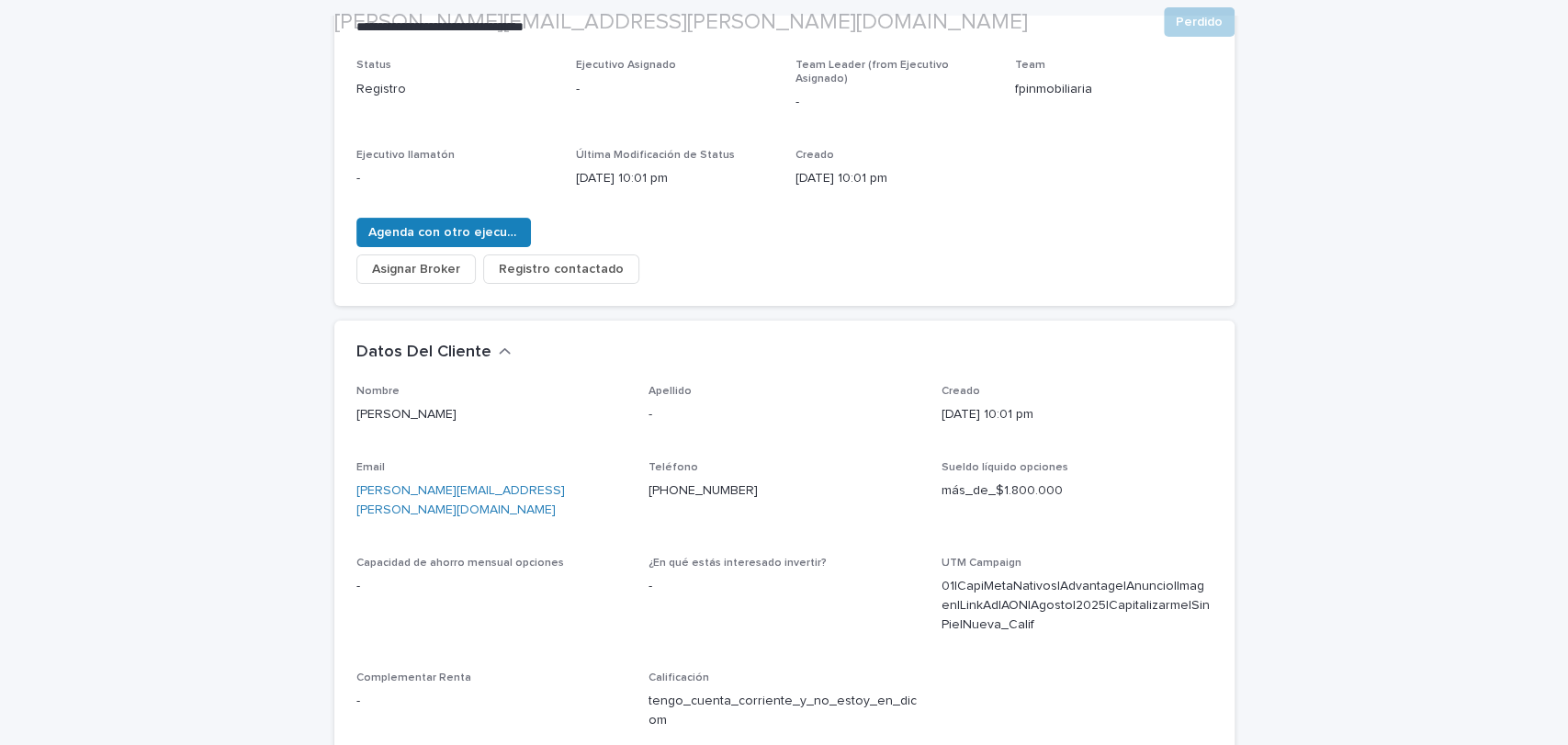
scroll to position [278, 0]
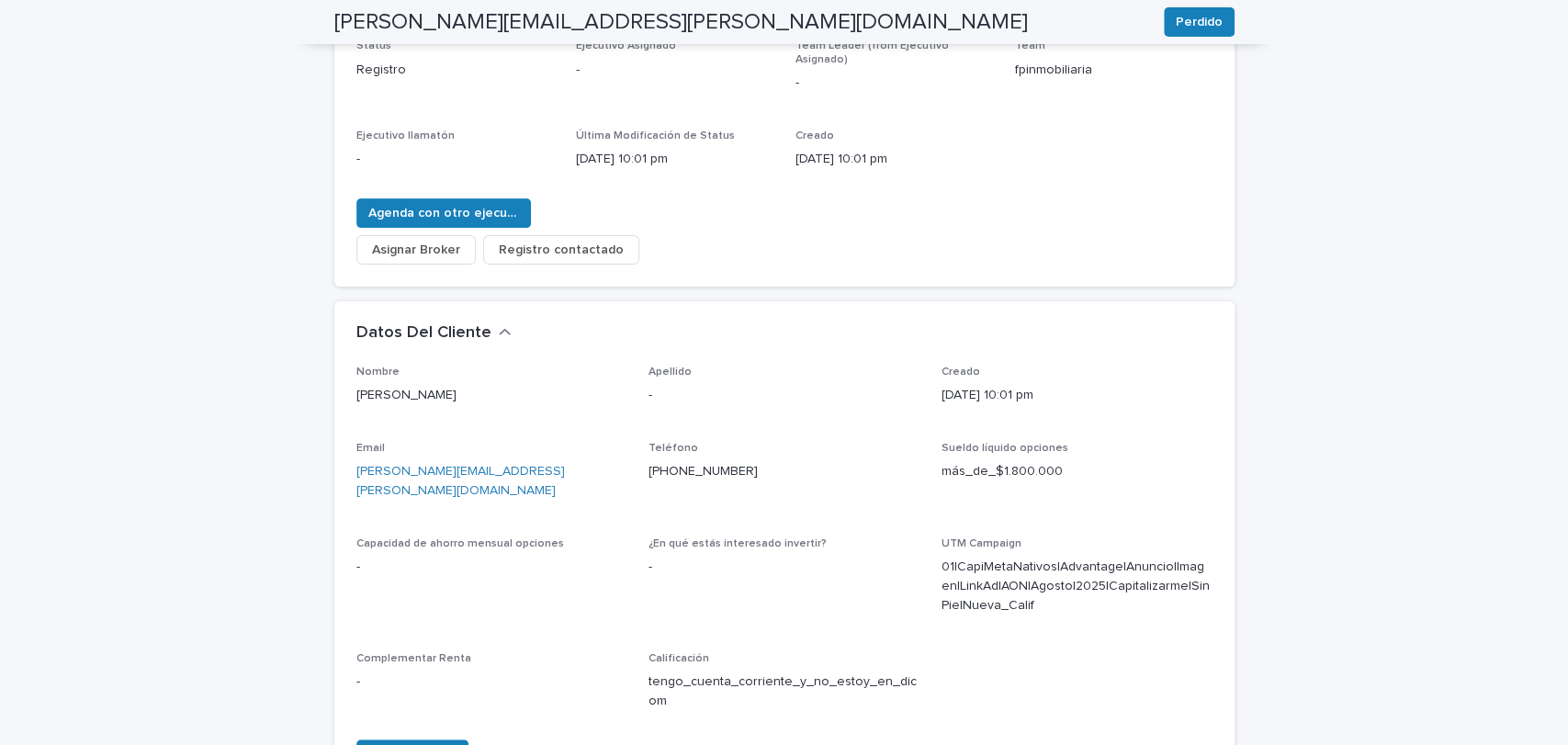
click at [338, 464] on div "Nombre [PERSON_NAME] Apellido - Creado [DATE] 10:01 pm Email [PERSON_NAME][EMAI…" at bounding box center [784, 579] width 900 height 426
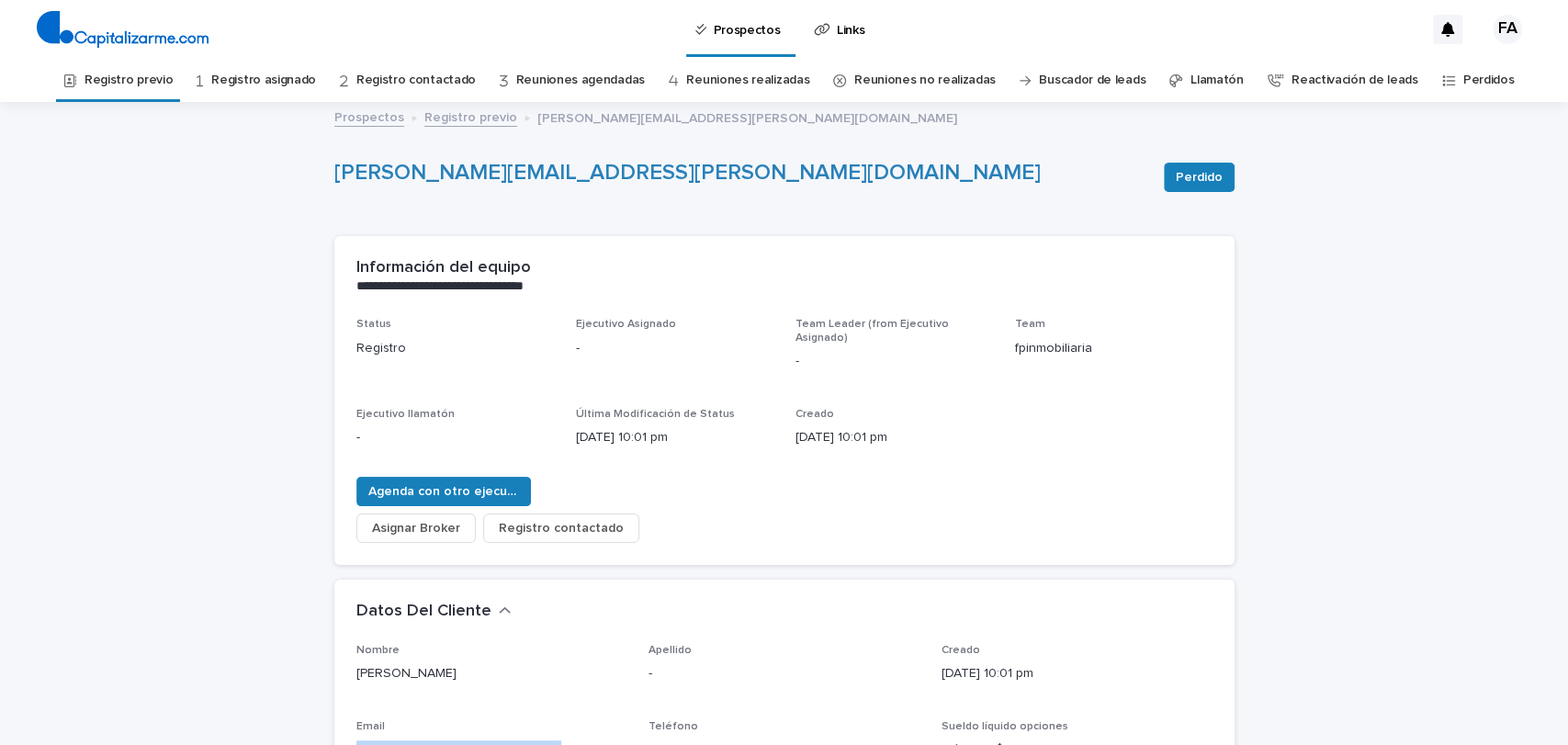
click at [429, 125] on link "Registro previo" at bounding box center [470, 116] width 93 height 21
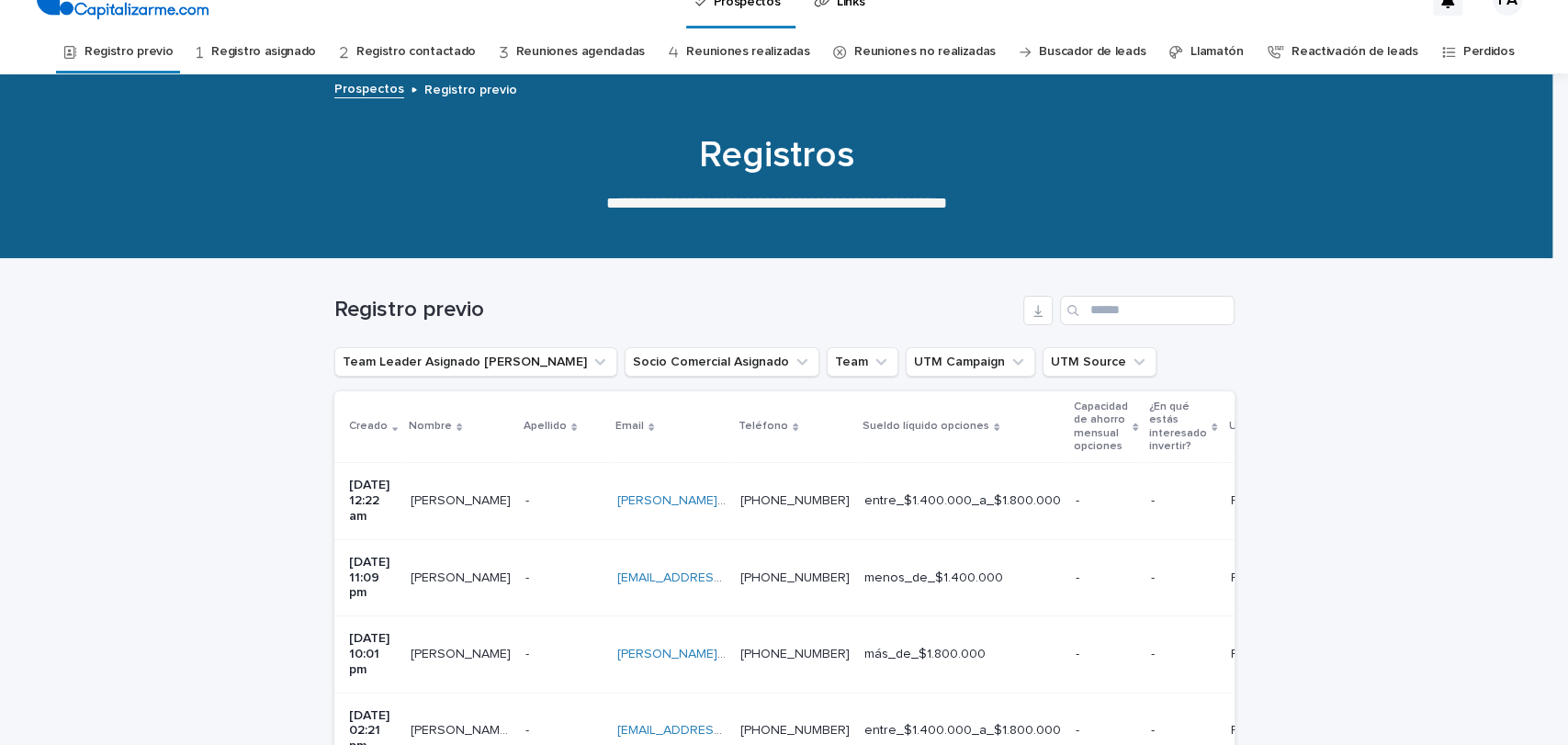
scroll to position [29, 0]
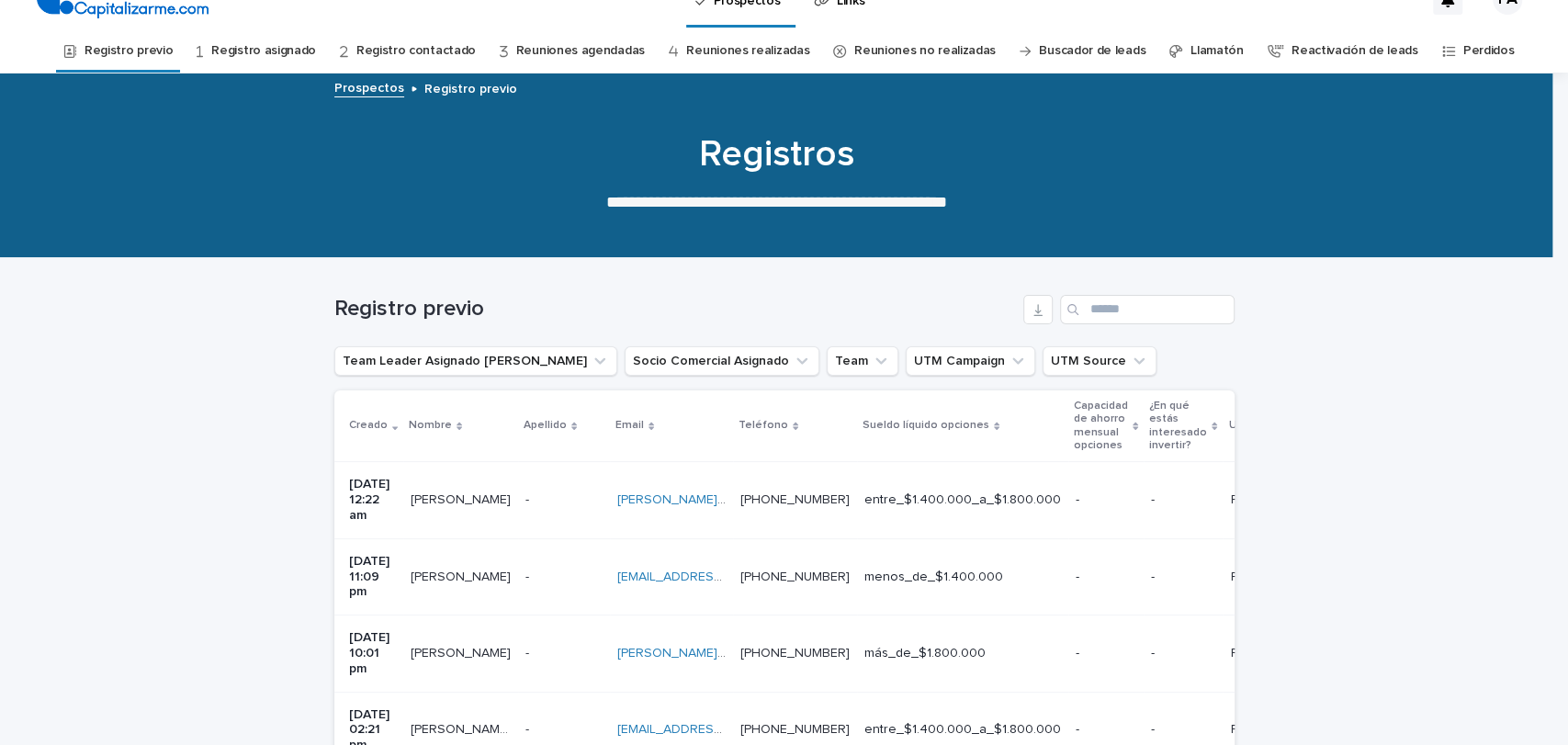
click at [569, 506] on div "- -" at bounding box center [564, 500] width 77 height 30
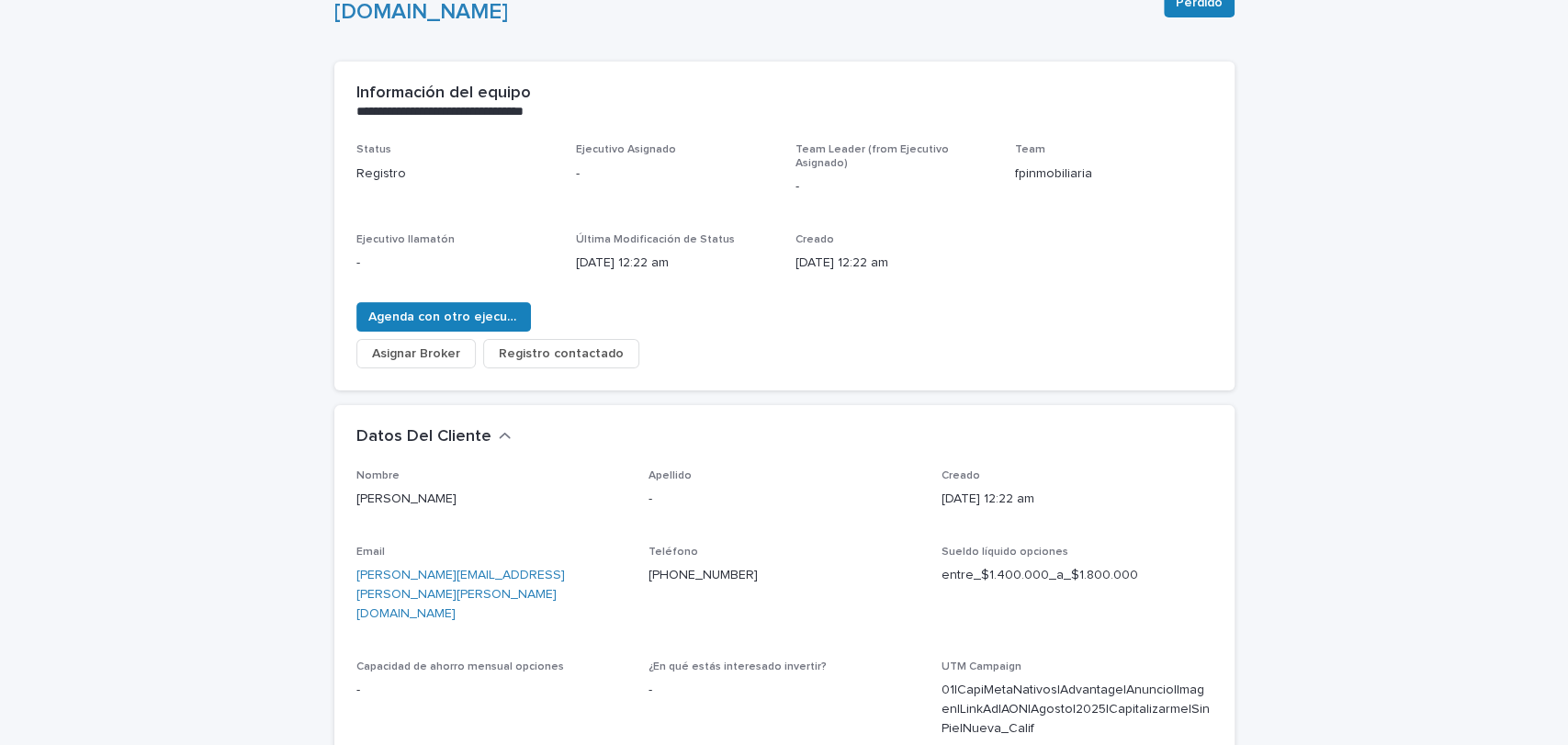
scroll to position [182, 0]
